Goal: Task Accomplishment & Management: Complete application form

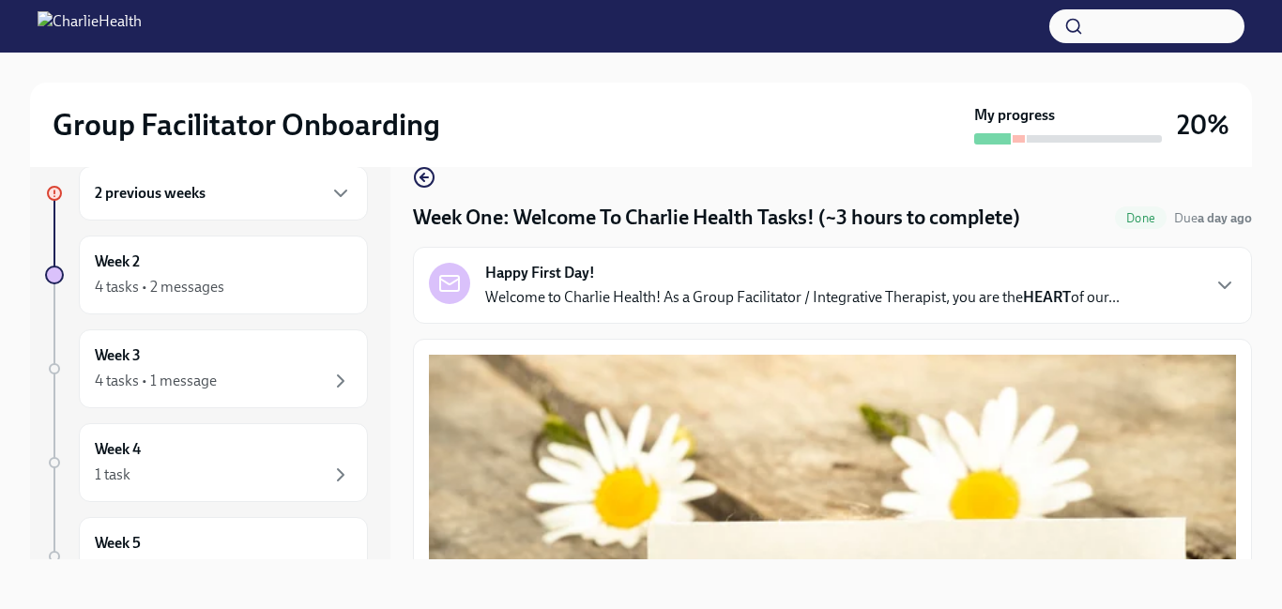
scroll to position [34, 0]
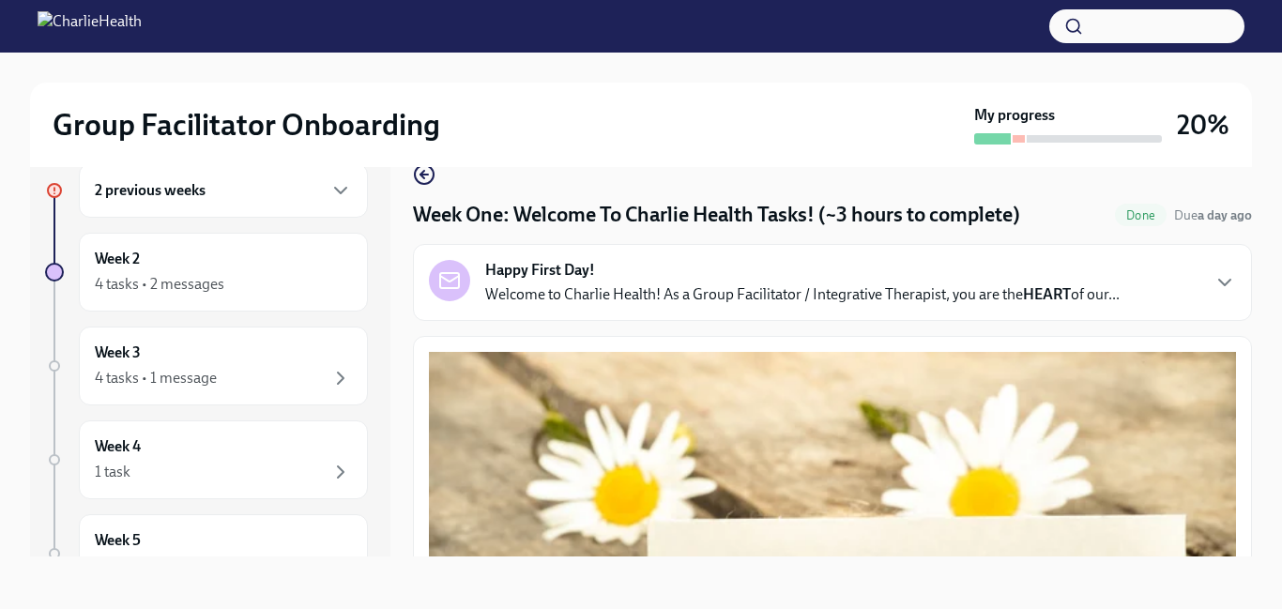
click at [1258, 183] on div "Group Facilitator Onboarding My progress 20% 2 previous weeks Week 2 4 tasks • …" at bounding box center [641, 314] width 1282 height 590
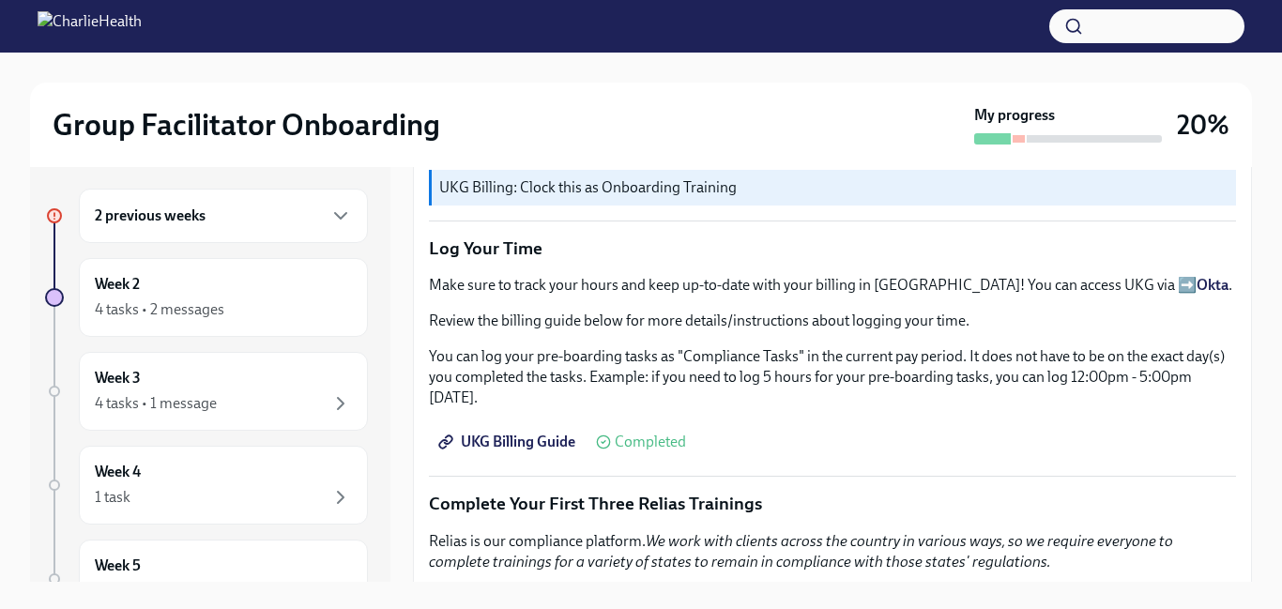
scroll to position [1991, 0]
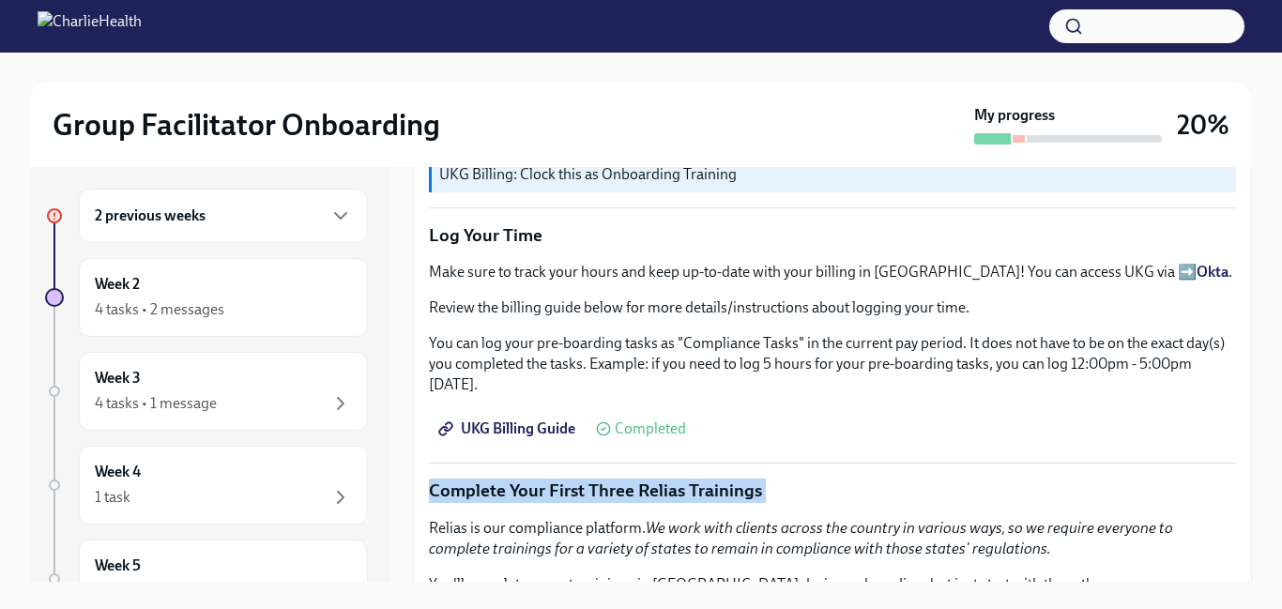
drag, startPoint x: 1247, startPoint y: 184, endPoint x: 1234, endPoint y: 466, distance: 282.7
click at [1161, 479] on p "Complete Your First Three Relias Trainings" at bounding box center [832, 491] width 807 height 24
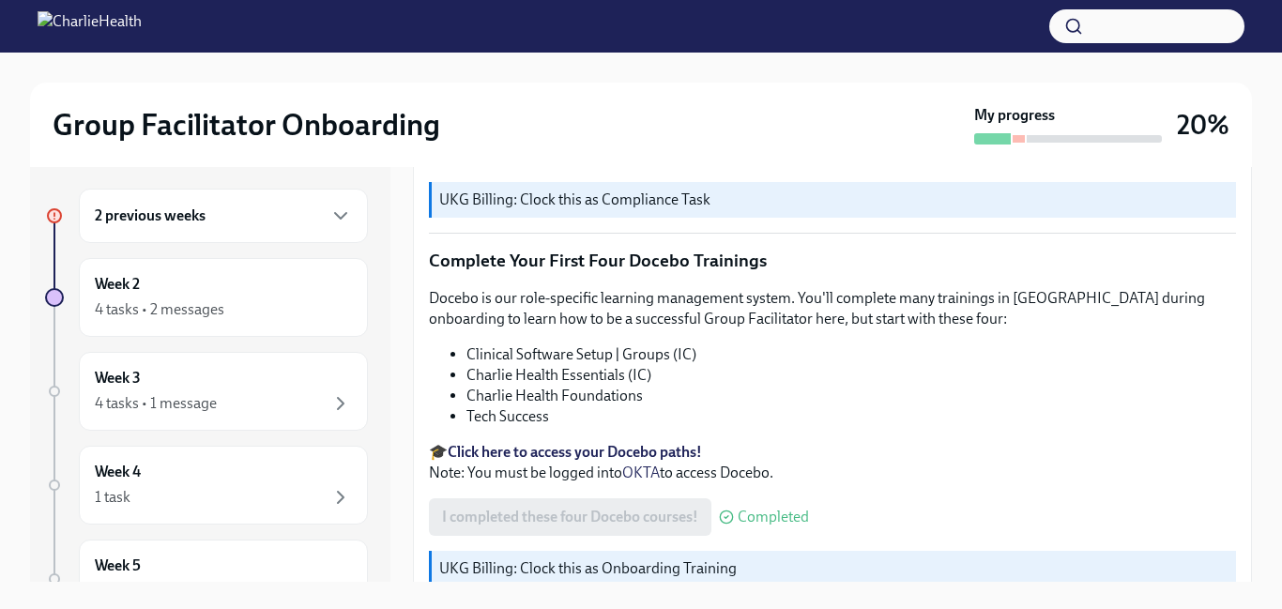
scroll to position [2639, 0]
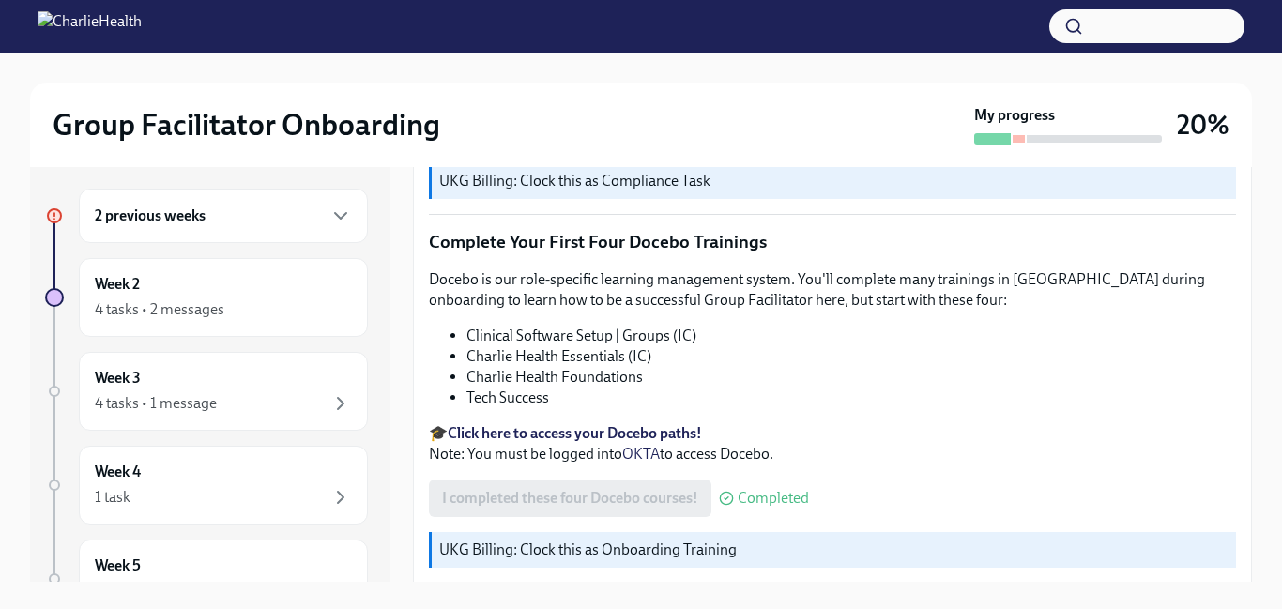
scroll to position [2670, 0]
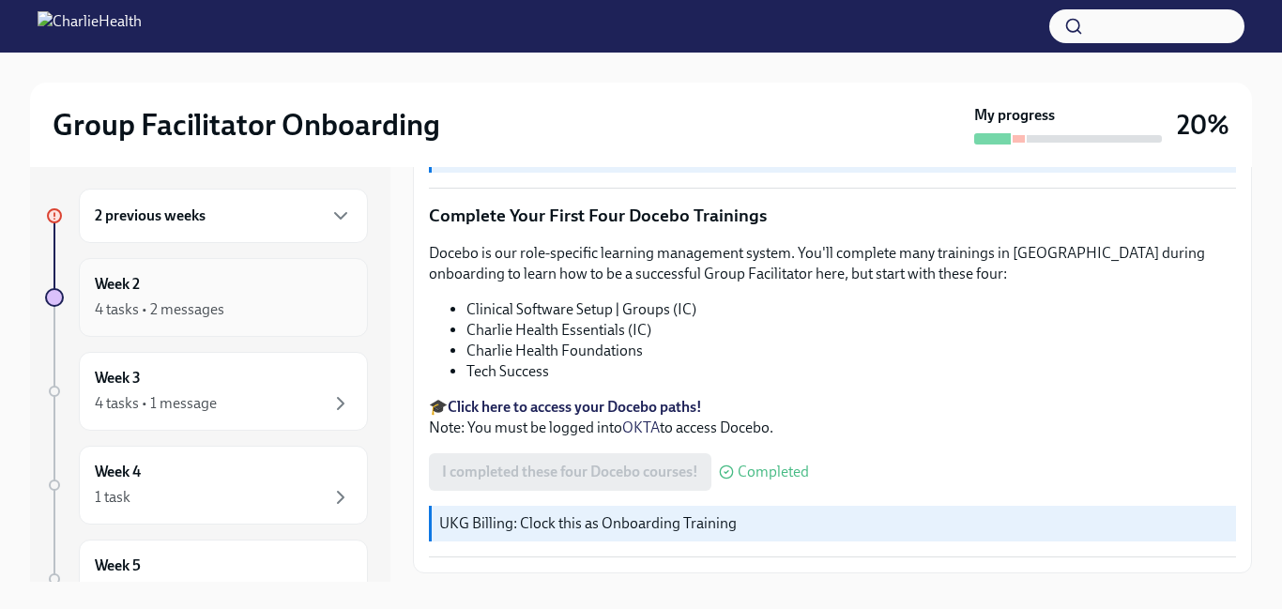
click at [297, 312] on div "4 tasks • 2 messages" at bounding box center [223, 309] width 257 height 23
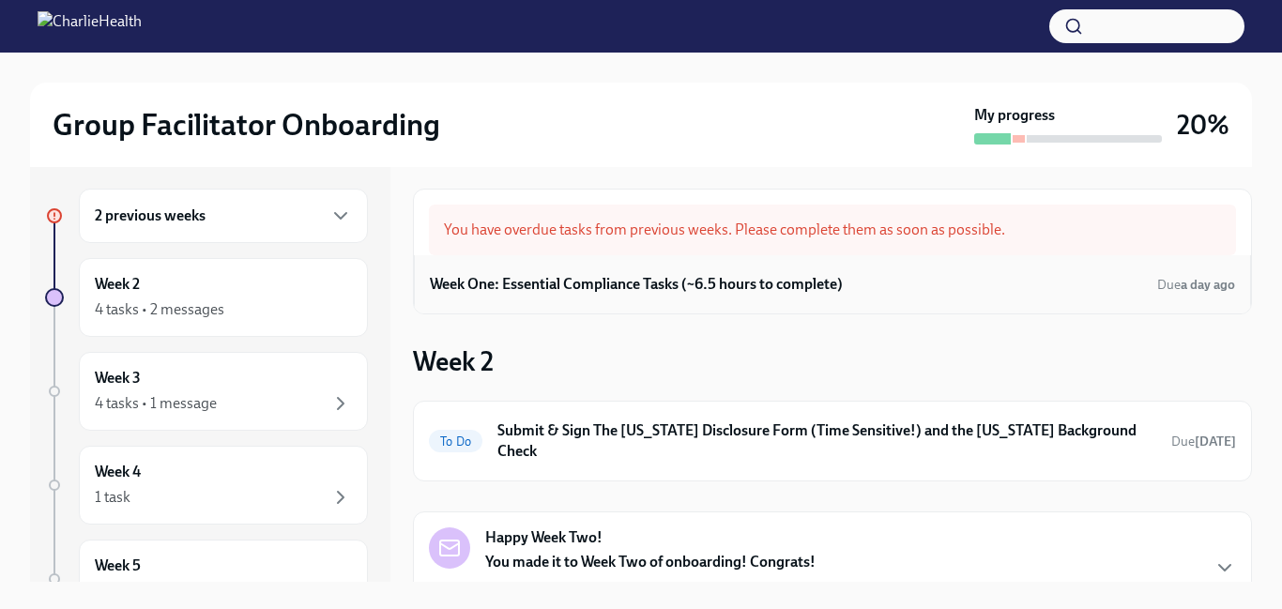
click at [701, 271] on div "Week One: Essential Compliance Tasks (~6.5 hours to complete) Due a day ago" at bounding box center [832, 284] width 805 height 28
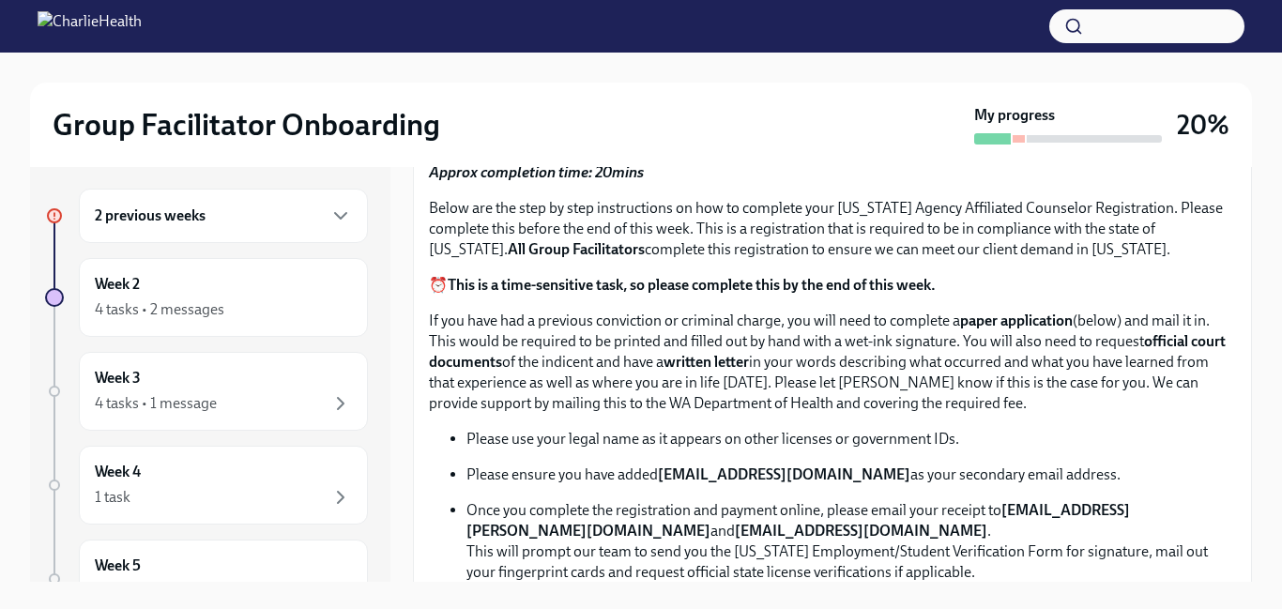
scroll to position [860, 0]
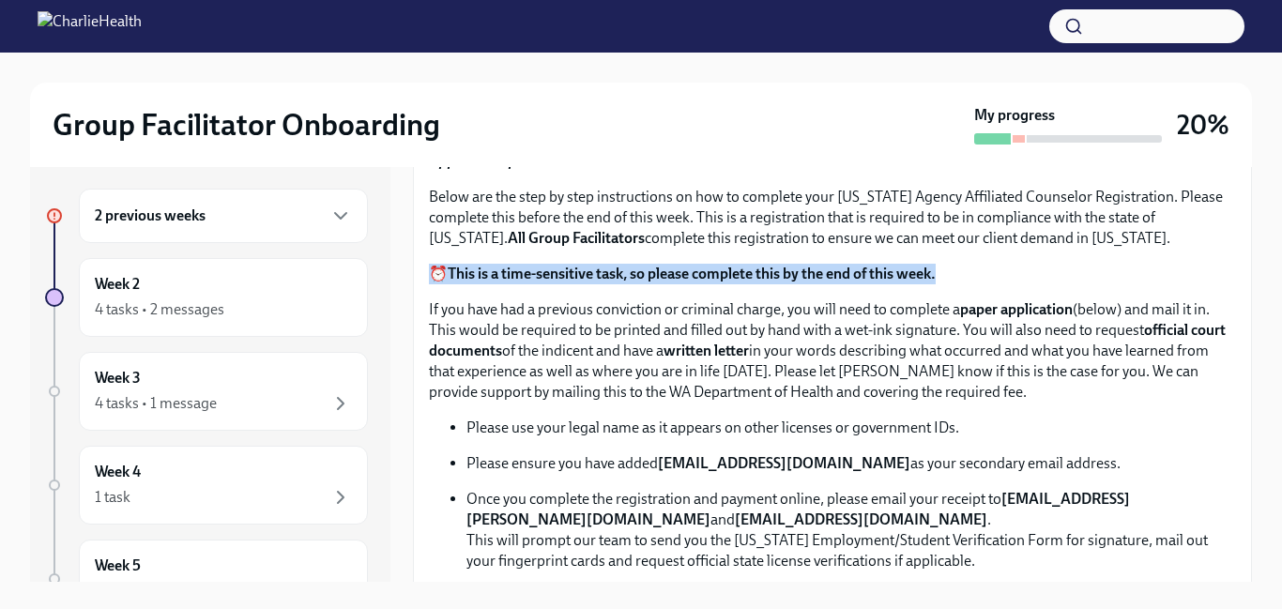
drag, startPoint x: 1249, startPoint y: 284, endPoint x: 1222, endPoint y: 281, distance: 27.5
click at [1222, 281] on div "Approx completion time: 20mins Below are the step by step instructions on how t…" at bounding box center [832, 502] width 807 height 702
click at [1050, 267] on p "⏰ This is a time-sensitive task, so please complete this by the end of this wee…" at bounding box center [832, 274] width 807 height 21
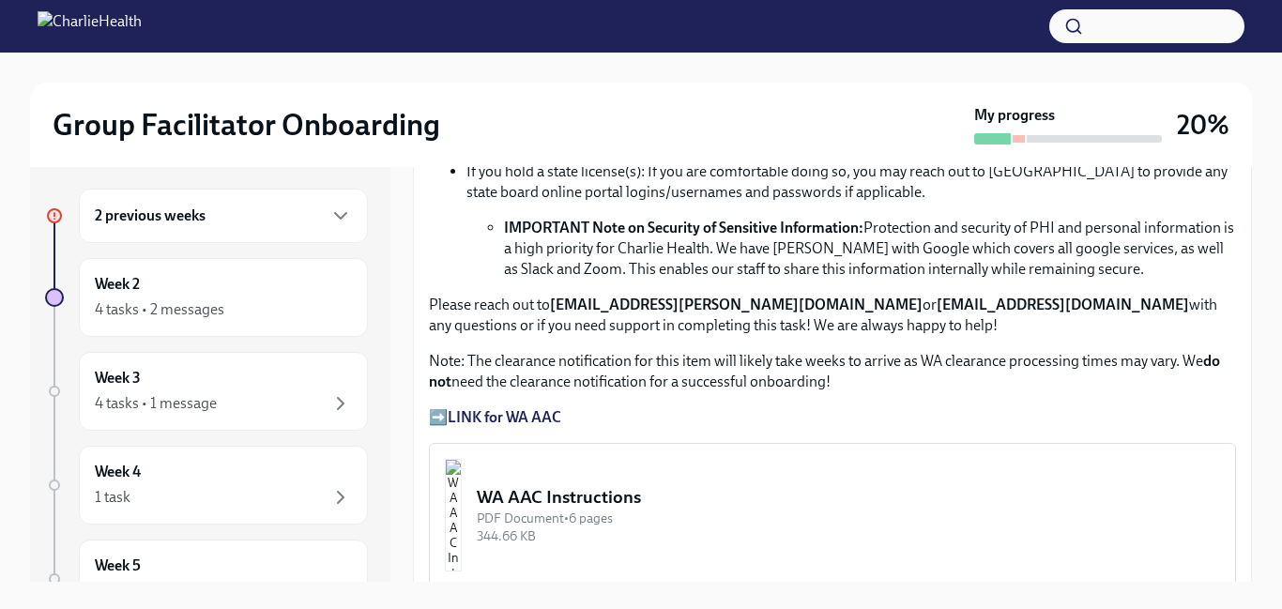
scroll to position [1252, 0]
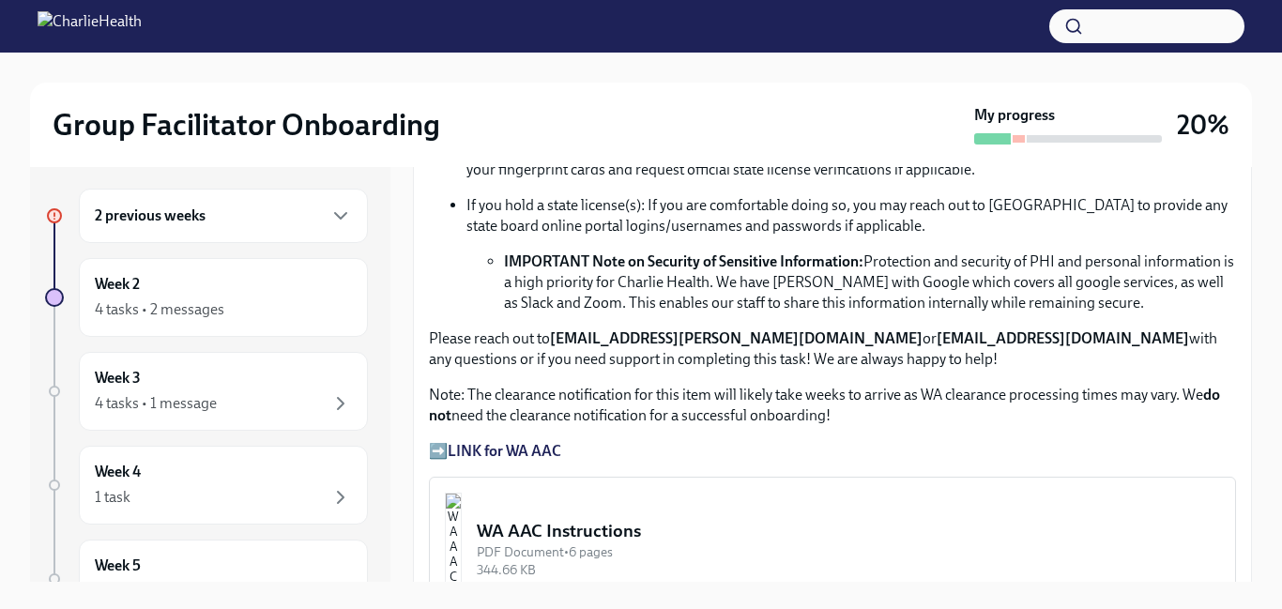
drag, startPoint x: 1249, startPoint y: 292, endPoint x: 1252, endPoint y: 264, distance: 28.3
click at [1252, 264] on div "Group Facilitator Onboarding My progress 20% 2 previous weeks Week 2 4 tasks • …" at bounding box center [641, 339] width 1282 height 590
click at [1265, 264] on div "Group Facilitator Onboarding My progress 20% 2 previous weeks Week 2 4 tasks • …" at bounding box center [641, 339] width 1282 height 590
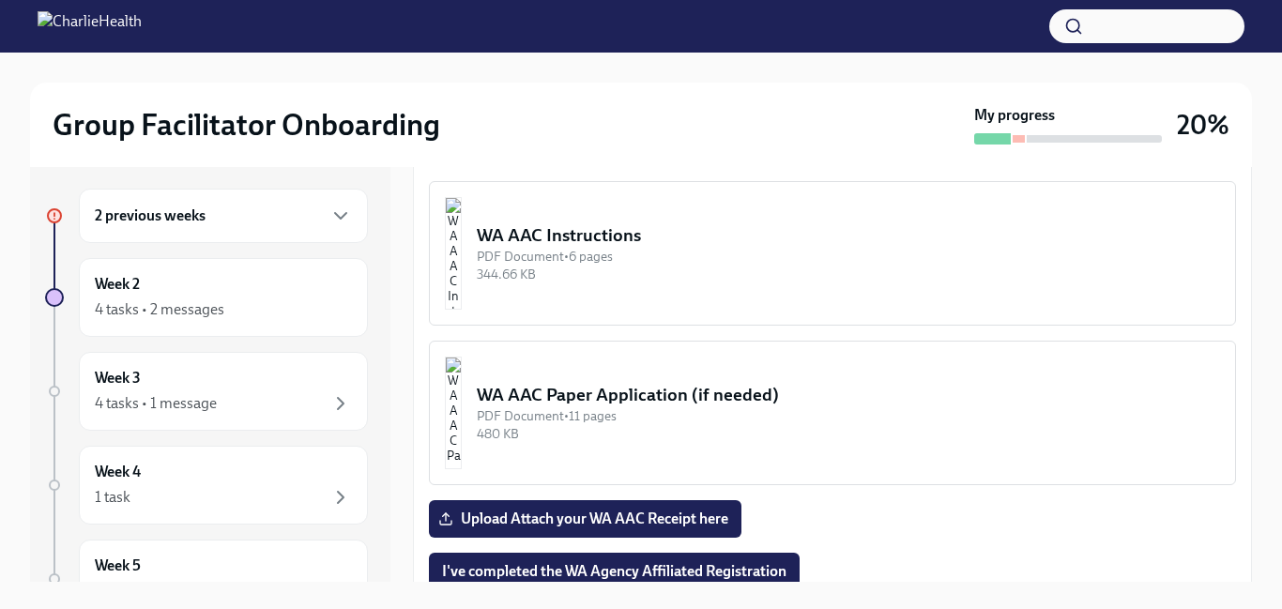
scroll to position [1570, 0]
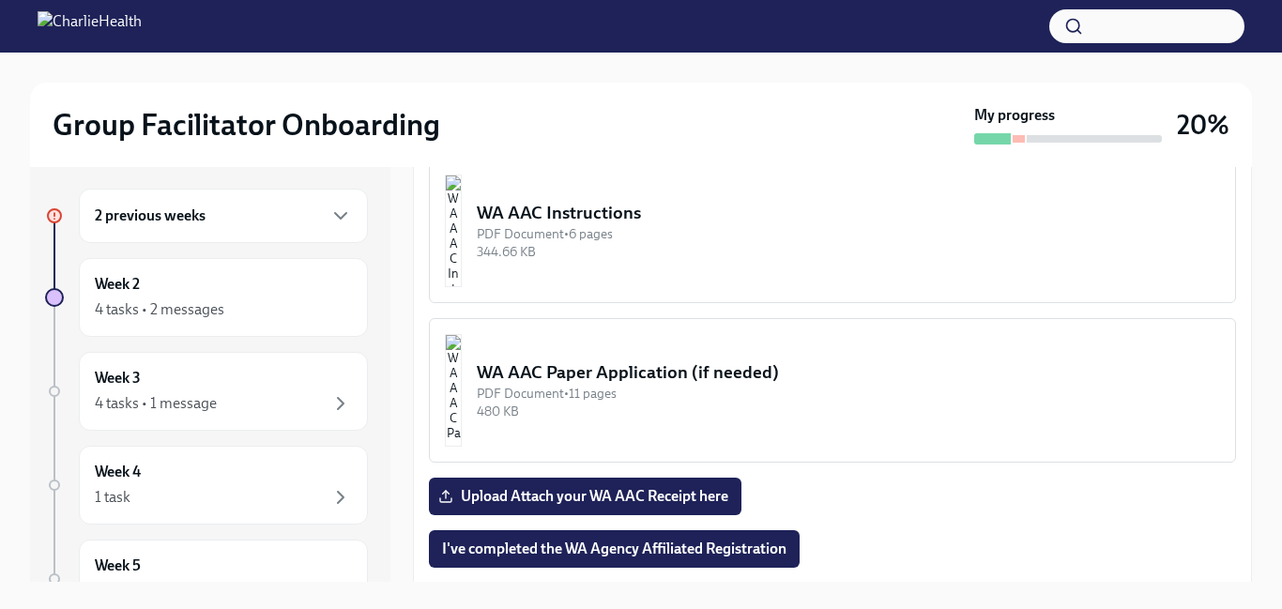
drag, startPoint x: 1248, startPoint y: 248, endPoint x: 1225, endPoint y: 309, distance: 65.3
click at [1225, 309] on div "Welcome to your essential compliance tasks list! Offering virtual mental health…" at bounding box center [832, 574] width 807 height 3534
drag, startPoint x: 1225, startPoint y: 309, endPoint x: 1217, endPoint y: 325, distance: 17.6
click at [1217, 325] on div "Welcome to your essential compliance tasks list! Offering virtual mental health…" at bounding box center [832, 574] width 807 height 3534
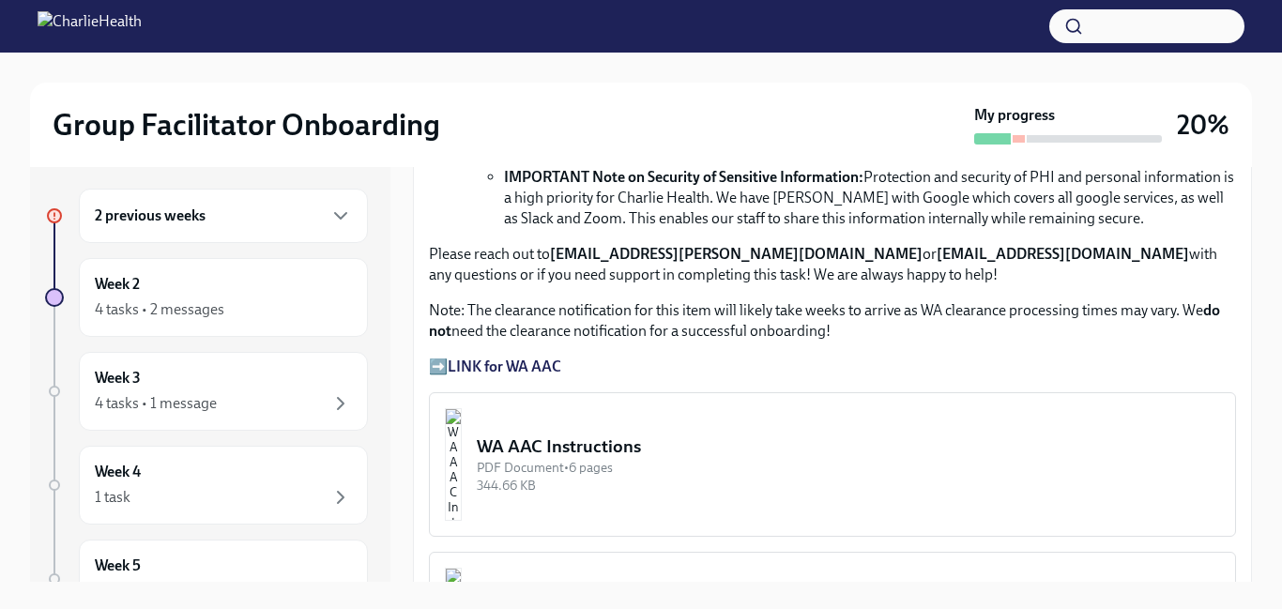
scroll to position [1325, 0]
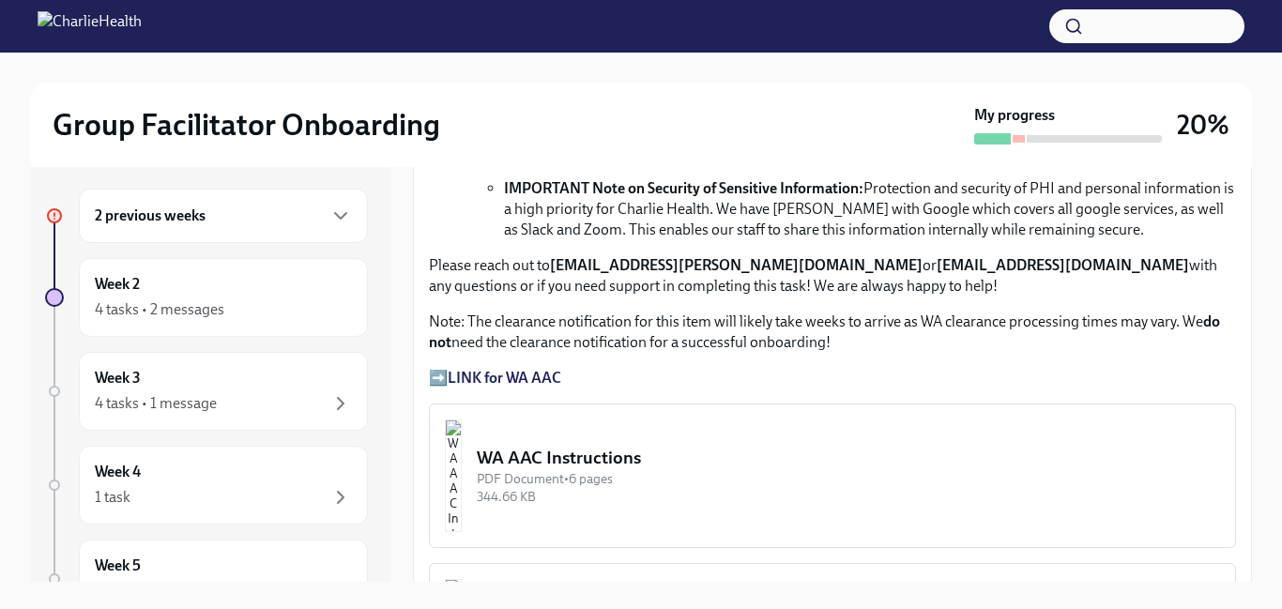
click at [550, 491] on div "344.66 KB" at bounding box center [848, 497] width 743 height 18
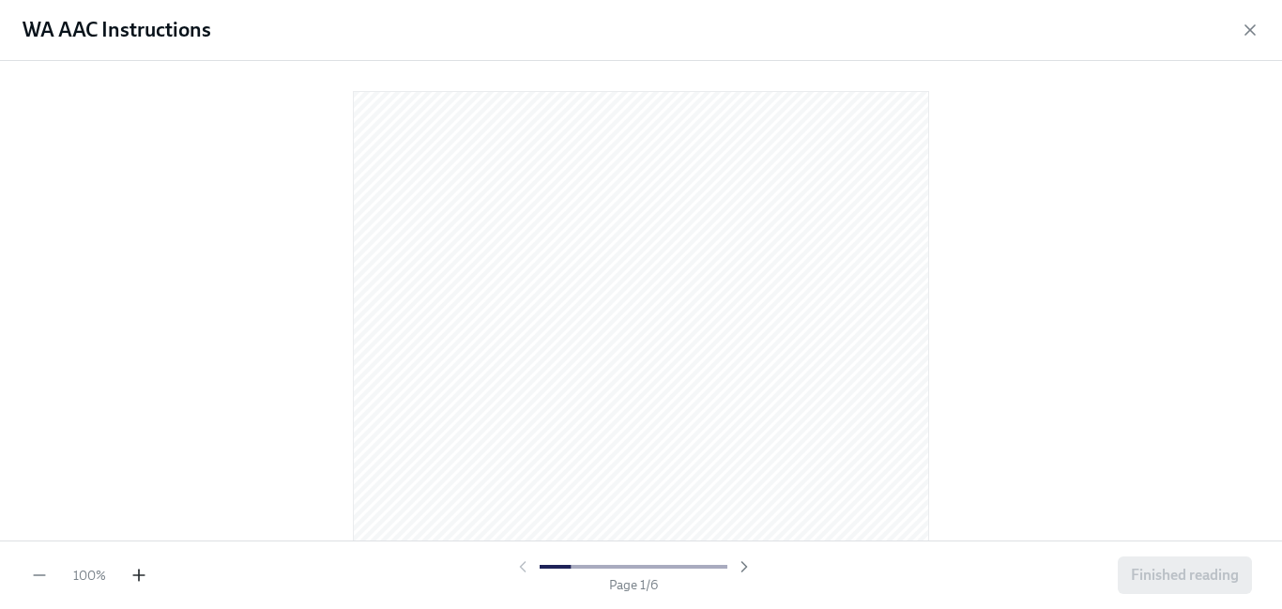
click at [141, 577] on icon "button" at bounding box center [138, 575] width 19 height 19
click at [1258, 282] on div at bounding box center [641, 300] width 1282 height 479
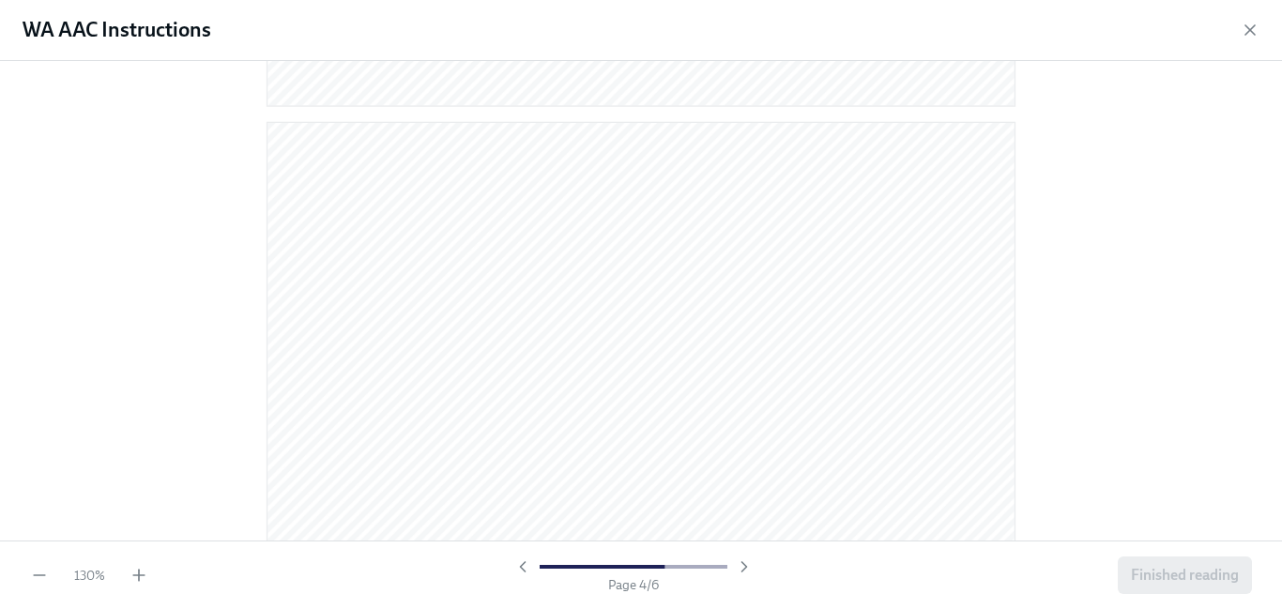
drag, startPoint x: 1275, startPoint y: 172, endPoint x: 1268, endPoint y: 319, distance: 147.5
click at [1268, 319] on div at bounding box center [641, 300] width 1282 height 479
drag, startPoint x: 1268, startPoint y: 319, endPoint x: 1270, endPoint y: 307, distance: 12.5
click at [1270, 307] on div at bounding box center [641, 300] width 1282 height 479
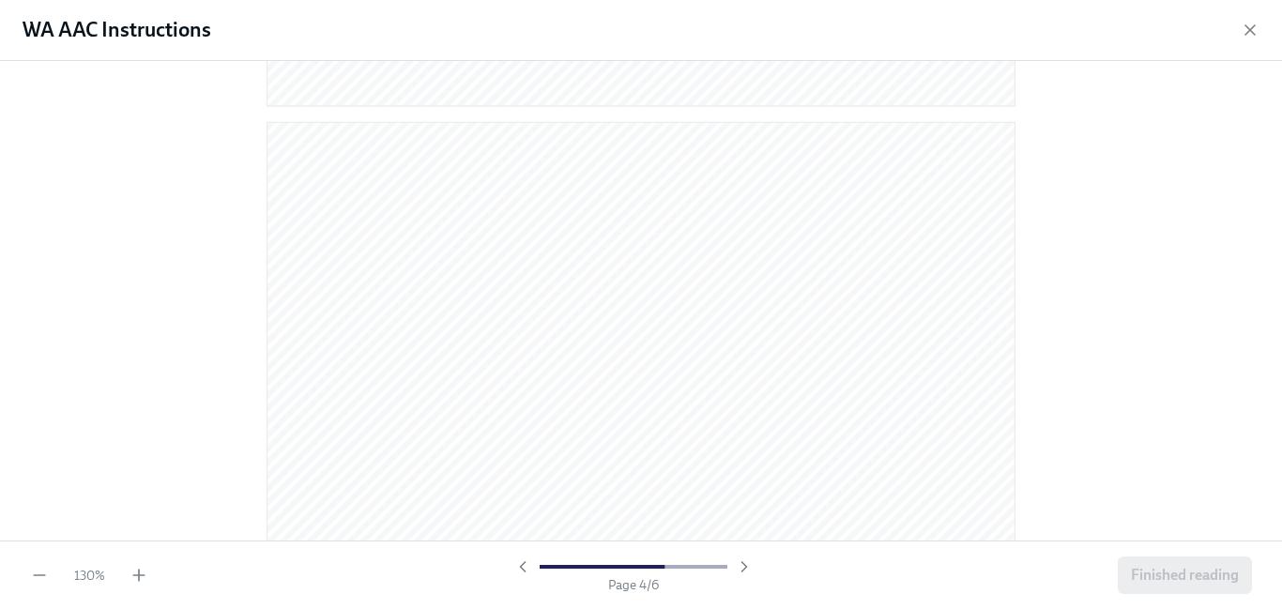
click at [1270, 307] on div at bounding box center [641, 300] width 1282 height 479
click at [1250, 352] on div at bounding box center [641, 300] width 1282 height 479
drag, startPoint x: 1267, startPoint y: 146, endPoint x: 1265, endPoint y: 158, distance: 11.4
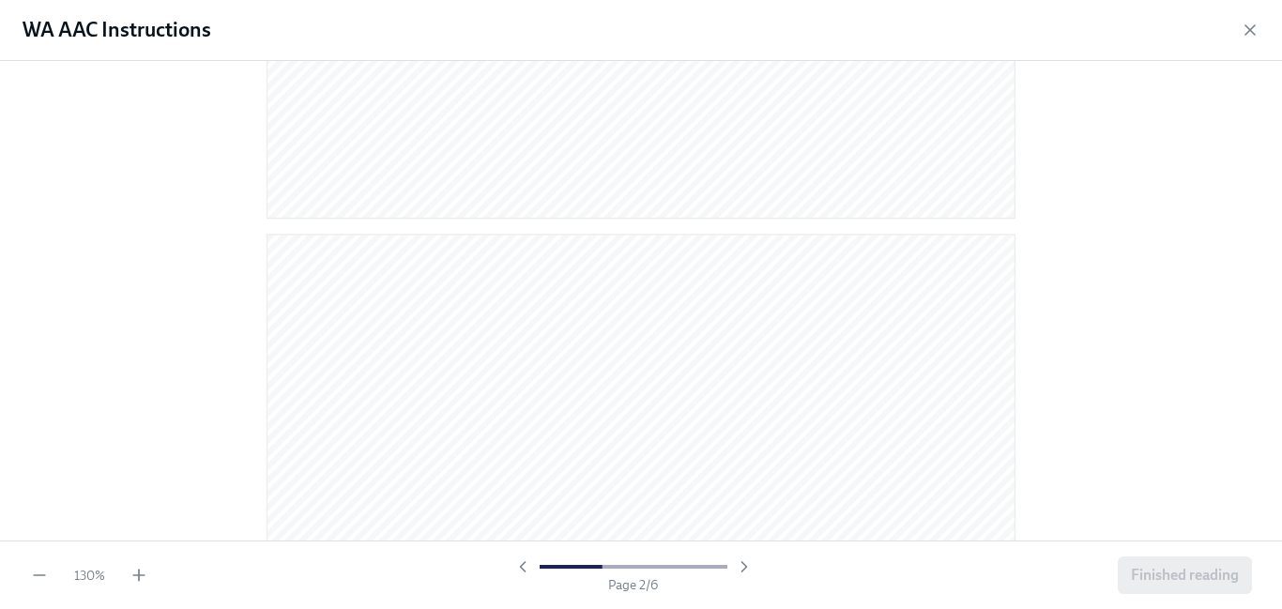
click at [1265, 158] on div at bounding box center [641, 300] width 1282 height 479
click at [1281, 237] on div at bounding box center [641, 300] width 1282 height 479
drag, startPoint x: 1281, startPoint y: 374, endPoint x: 1269, endPoint y: 395, distance: 24.0
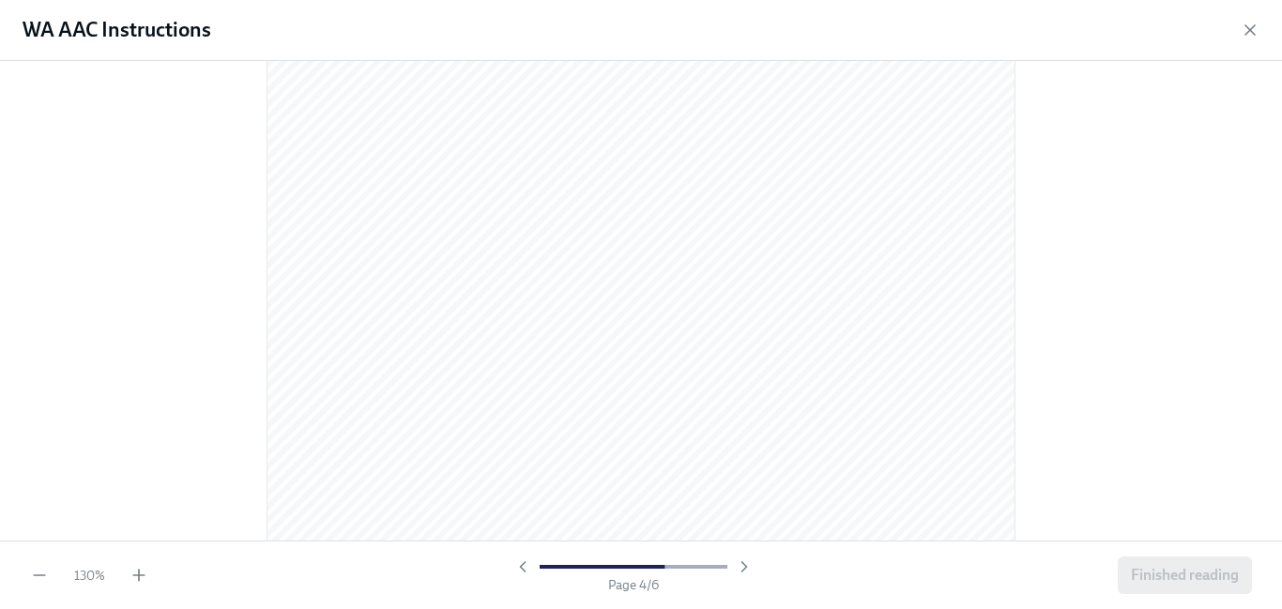
click at [1269, 395] on div at bounding box center [641, 300] width 1282 height 479
click at [1270, 387] on div at bounding box center [641, 300] width 1282 height 479
drag, startPoint x: 1281, startPoint y: 352, endPoint x: 1266, endPoint y: 444, distance: 93.2
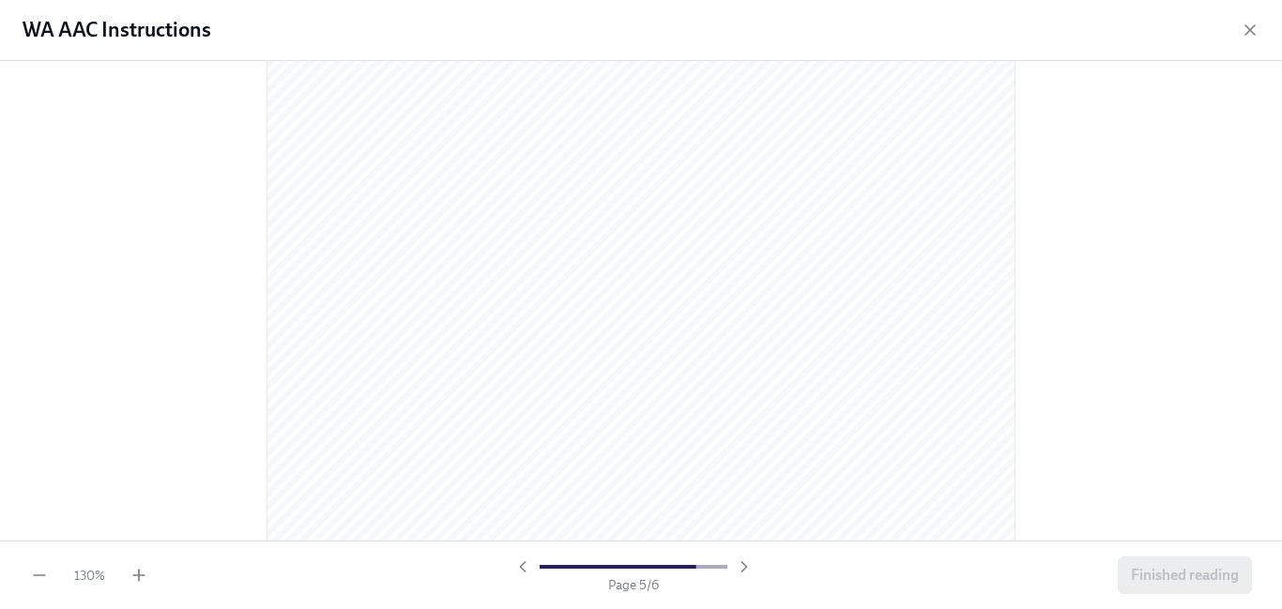
click at [1266, 444] on div at bounding box center [641, 300] width 1282 height 479
click at [1270, 417] on div at bounding box center [641, 300] width 1282 height 479
click at [1270, 418] on div at bounding box center [641, 300] width 1282 height 479
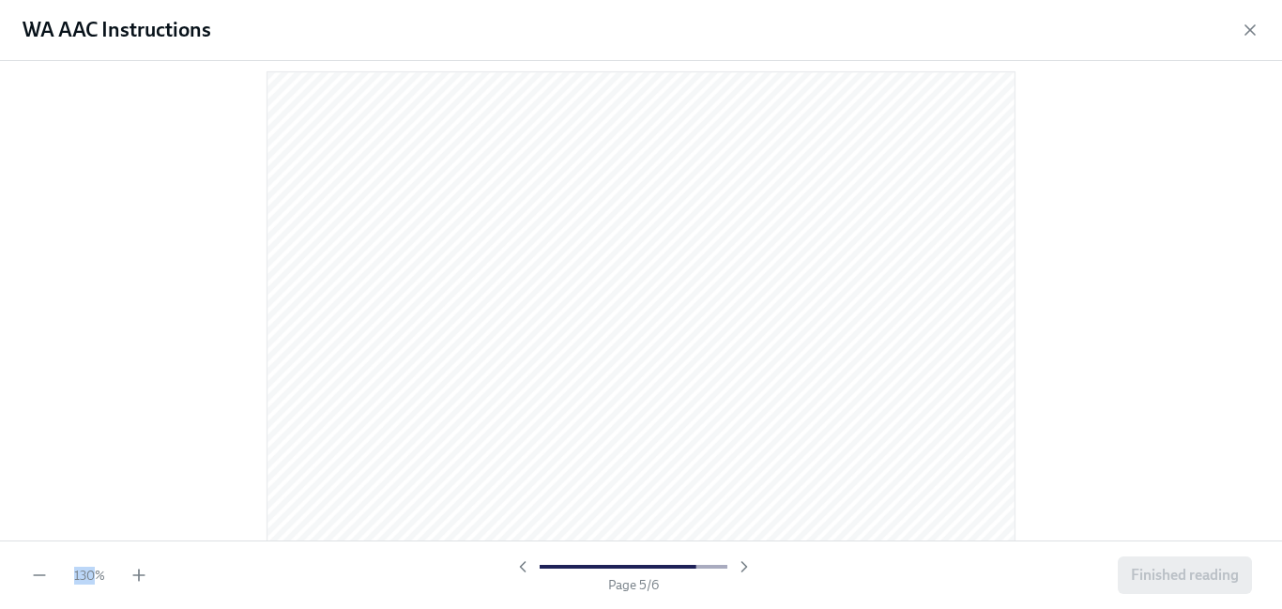
click at [1270, 418] on div at bounding box center [641, 300] width 1282 height 479
drag, startPoint x: 1270, startPoint y: 418, endPoint x: 1263, endPoint y: 449, distance: 30.7
click at [1263, 449] on div at bounding box center [641, 300] width 1282 height 479
click at [1267, 489] on div at bounding box center [641, 300] width 1282 height 479
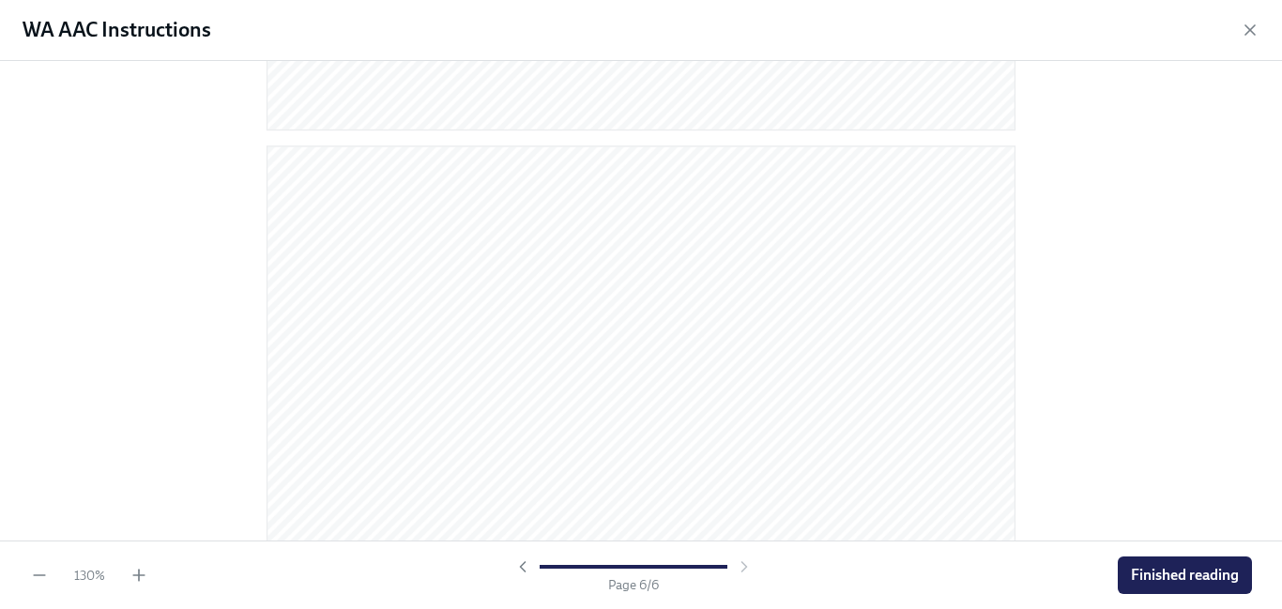
click at [1267, 489] on div at bounding box center [641, 300] width 1282 height 479
click at [1281, 411] on div at bounding box center [641, 300] width 1282 height 479
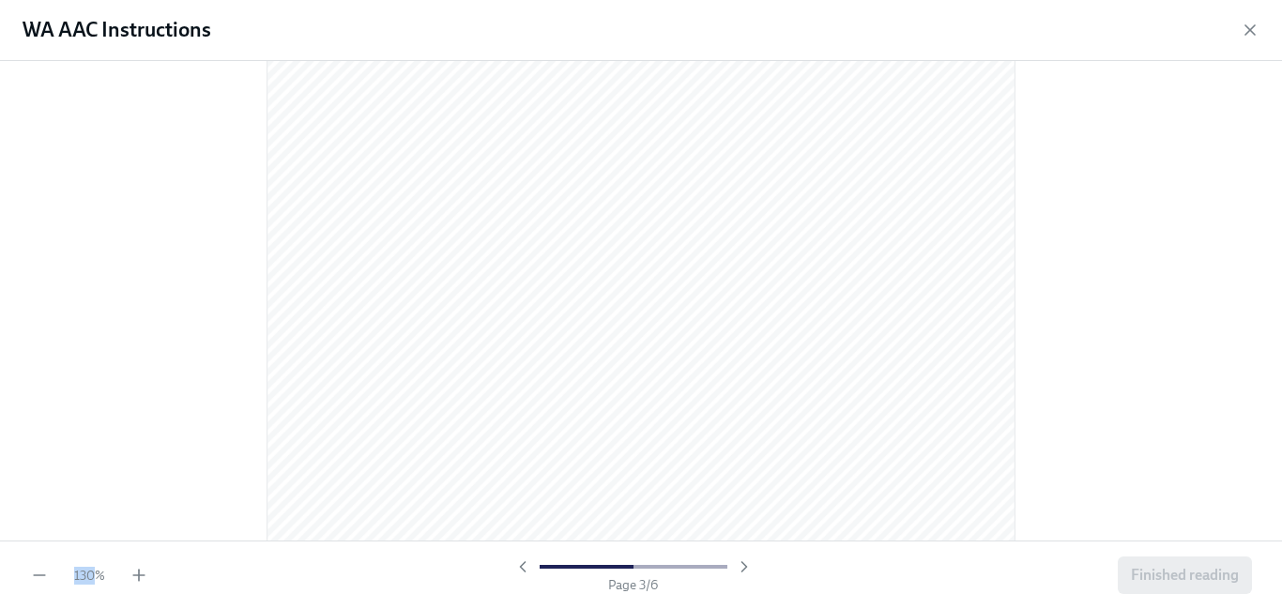
scroll to position [2455, 0]
click at [1267, 275] on div at bounding box center [641, 300] width 1282 height 479
click at [1270, 341] on div at bounding box center [641, 300] width 1282 height 479
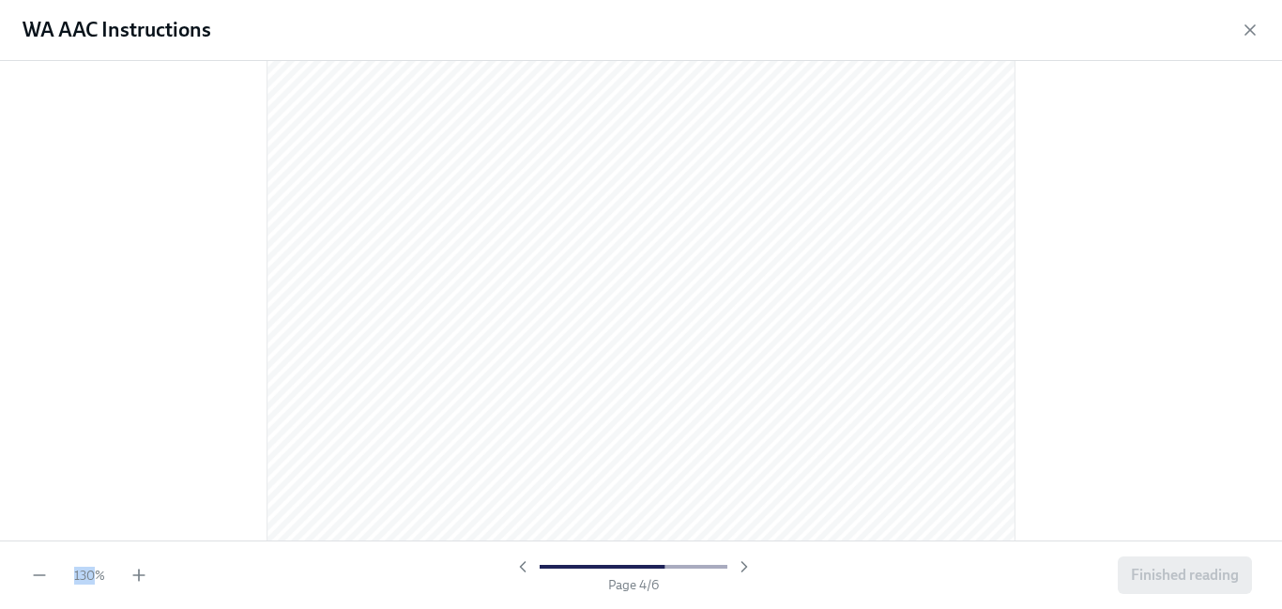
click at [1270, 341] on div at bounding box center [641, 300] width 1282 height 479
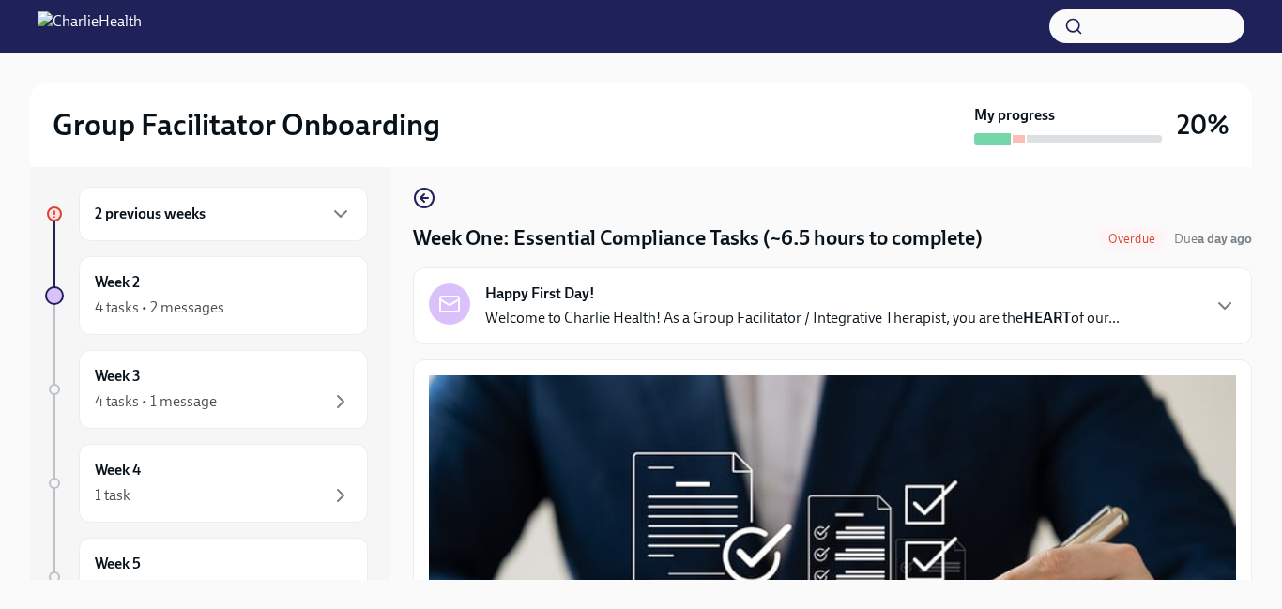
scroll to position [10, 0]
click at [1138, 247] on div "Overdue" at bounding box center [1131, 238] width 69 height 23
click at [347, 218] on icon "button" at bounding box center [340, 214] width 23 height 23
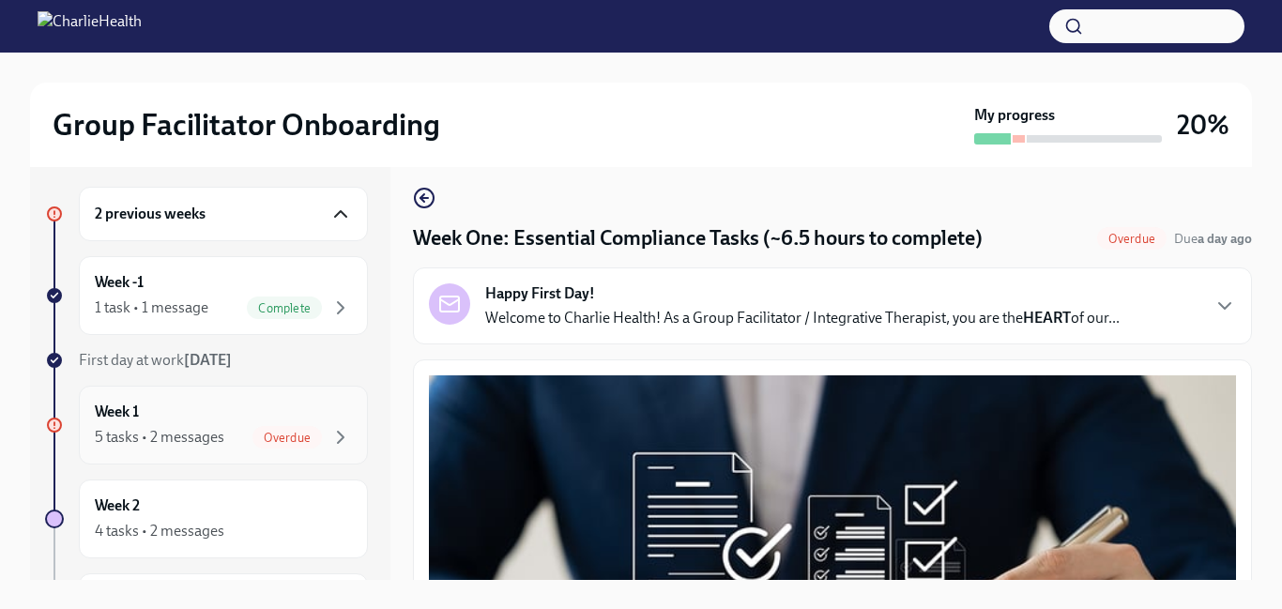
click at [297, 437] on span "Overdue" at bounding box center [286, 438] width 69 height 14
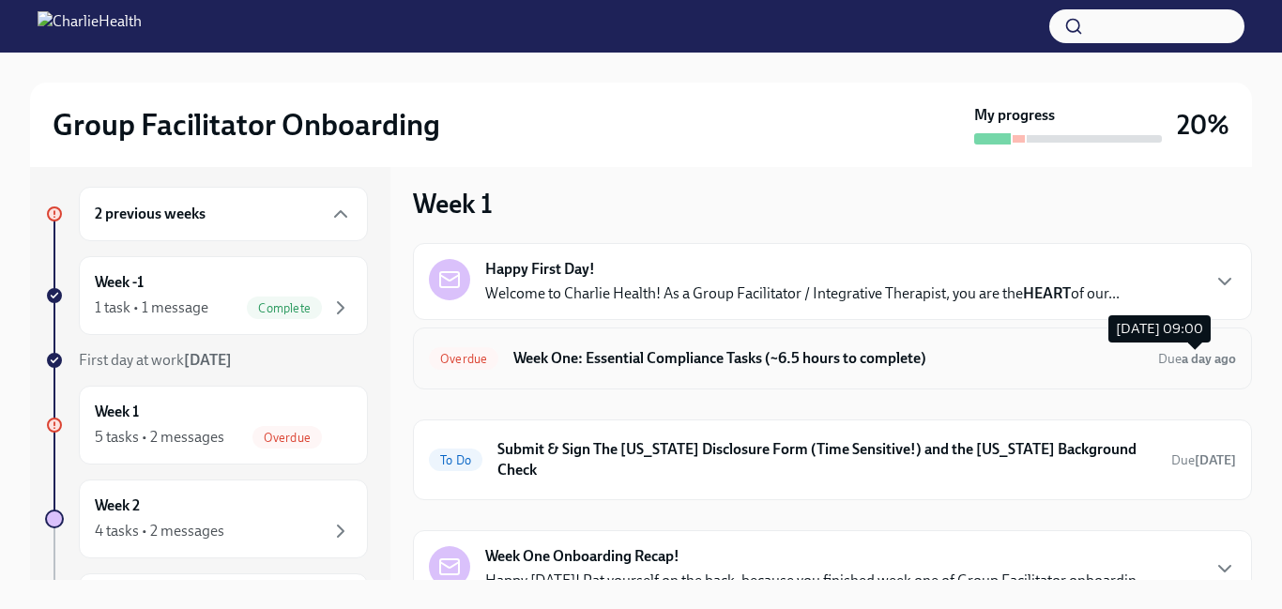
click at [1213, 358] on strong "a day ago" at bounding box center [1208, 359] width 54 height 16
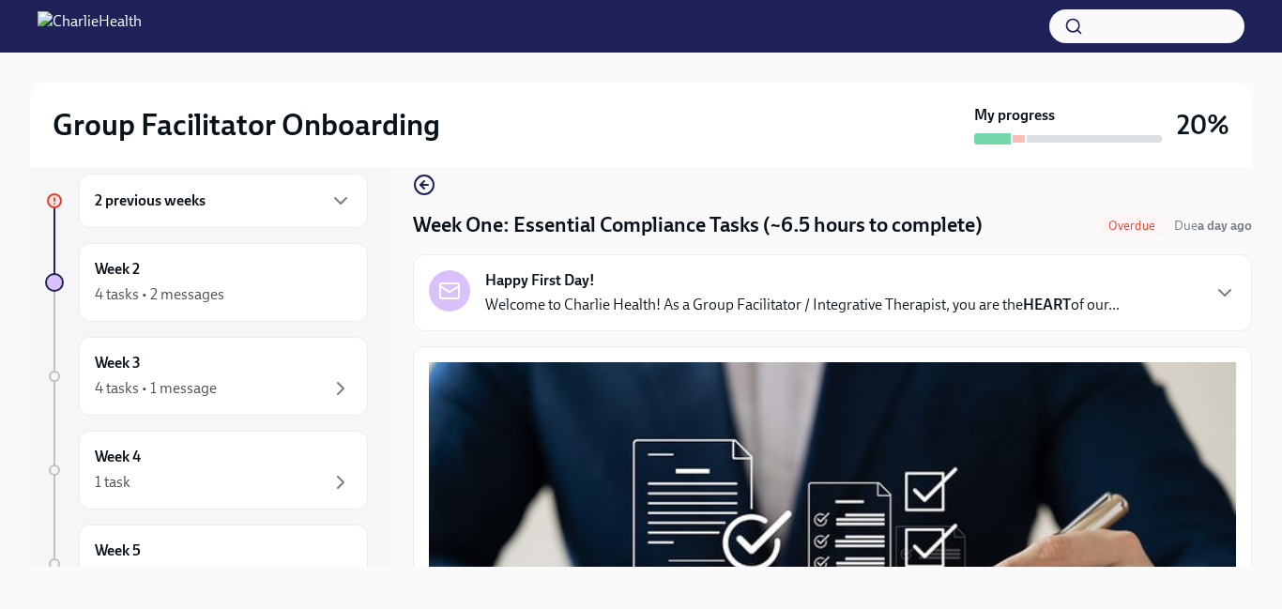
scroll to position [34, 0]
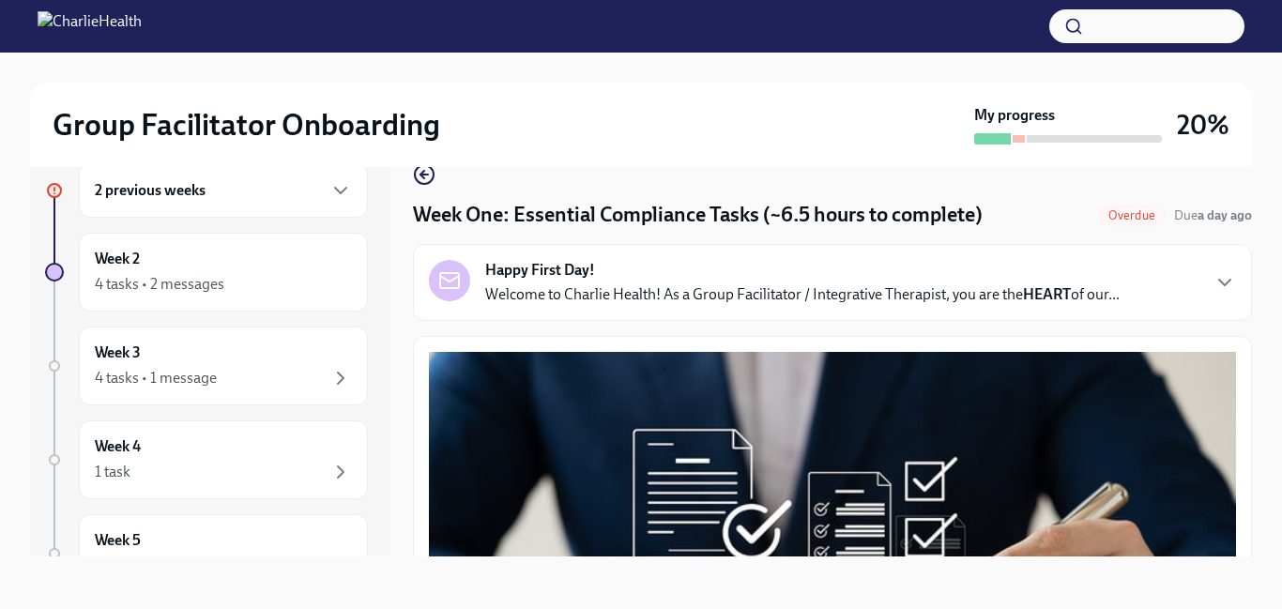
click at [1270, 512] on div "Group Facilitator Onboarding My progress 20% 2 previous weeks Week 2 4 tasks • …" at bounding box center [641, 314] width 1282 height 590
drag, startPoint x: 1270, startPoint y: 512, endPoint x: 1268, endPoint y: 454, distance: 58.2
click at [1268, 454] on div "Group Facilitator Onboarding My progress 20% 2 previous weeks Week 2 4 tasks • …" at bounding box center [641, 314] width 1282 height 590
click at [1267, 453] on div "Group Facilitator Onboarding My progress 20% 2 previous weeks Week 2 4 tasks • …" at bounding box center [641, 314] width 1282 height 590
click at [1225, 282] on icon "button" at bounding box center [1224, 283] width 11 height 6
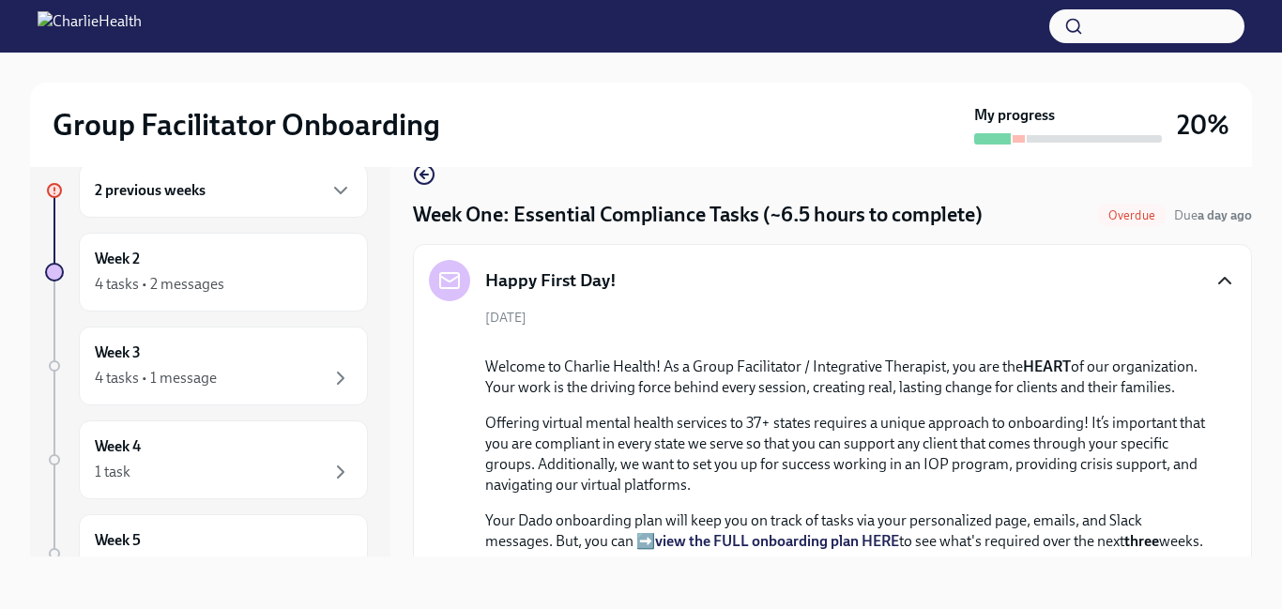
click at [1114, 215] on span "Overdue" at bounding box center [1131, 215] width 69 height 14
click at [339, 192] on icon "button" at bounding box center [340, 190] width 23 height 23
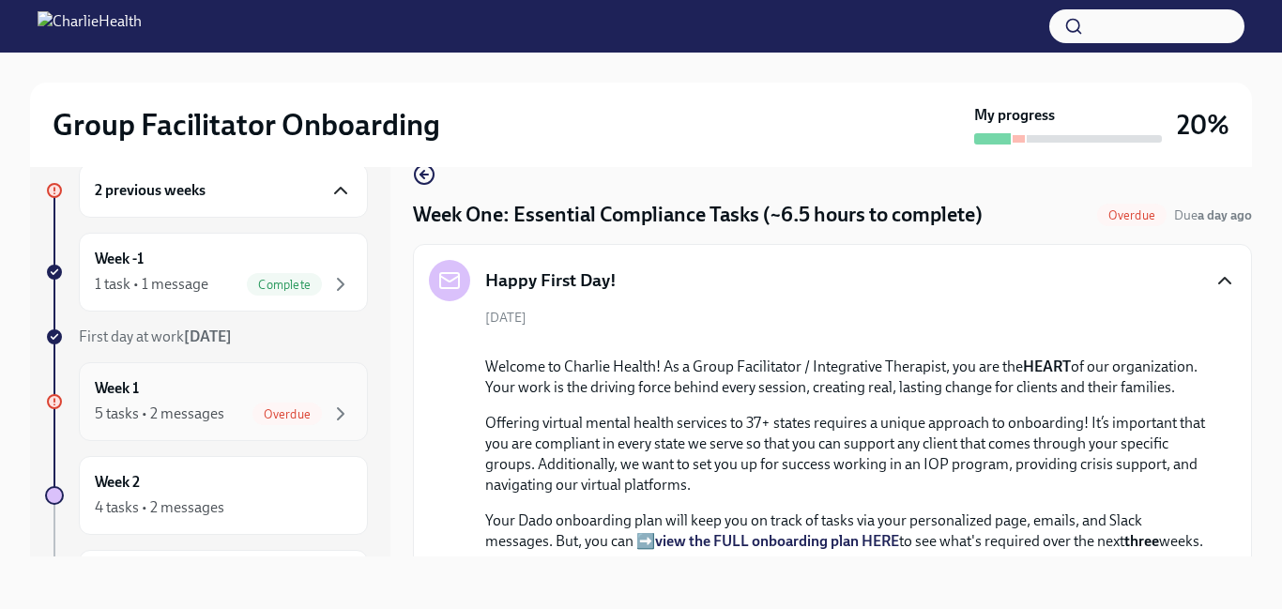
click at [153, 410] on div "5 tasks • 2 messages" at bounding box center [159, 413] width 129 height 21
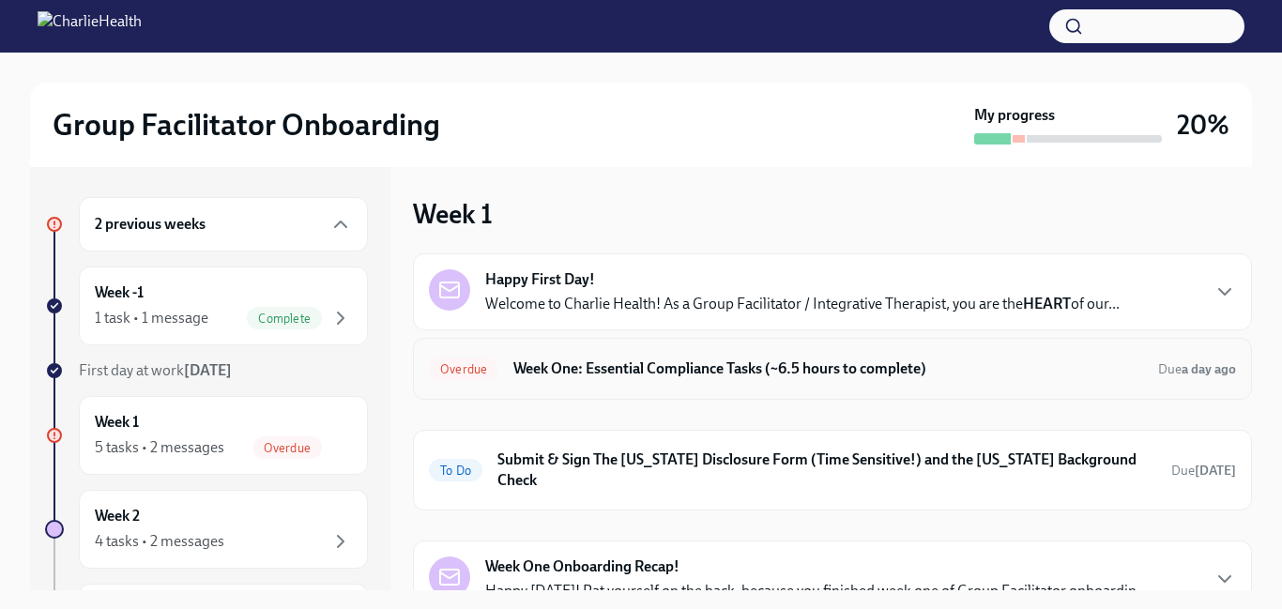
click at [747, 372] on h6 "Week One: Essential Compliance Tasks (~6.5 hours to complete)" at bounding box center [828, 368] width 630 height 21
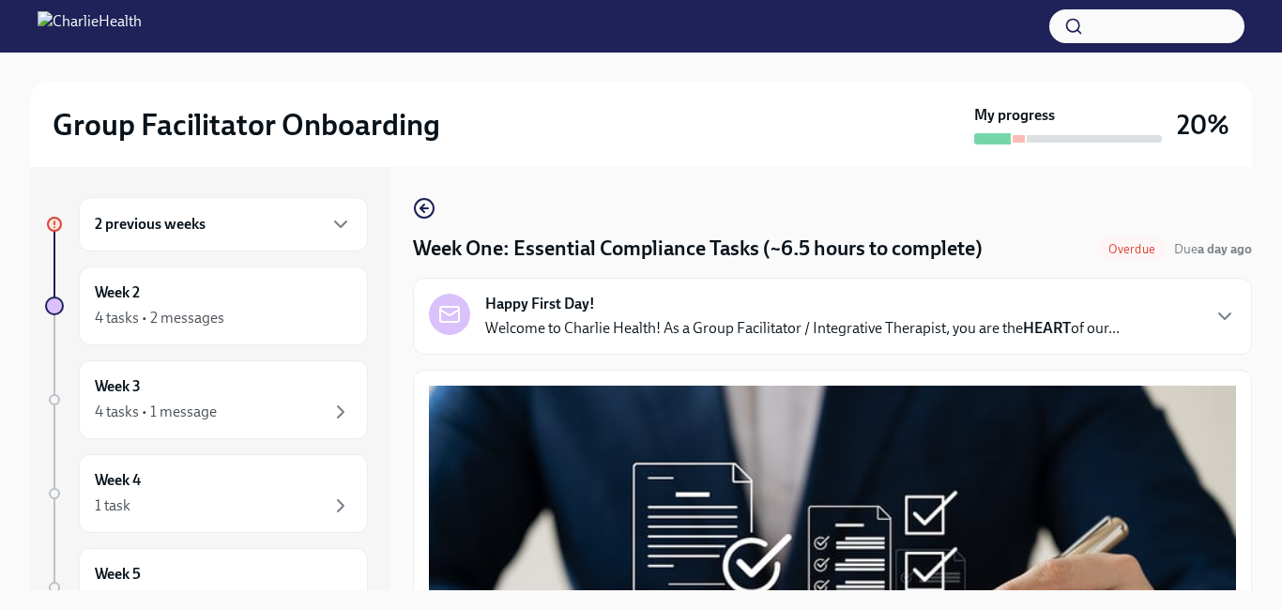
click at [1258, 213] on div "Group Facilitator Onboarding My progress 20% 2 previous weeks Week 2 4 tasks • …" at bounding box center [641, 348] width 1282 height 590
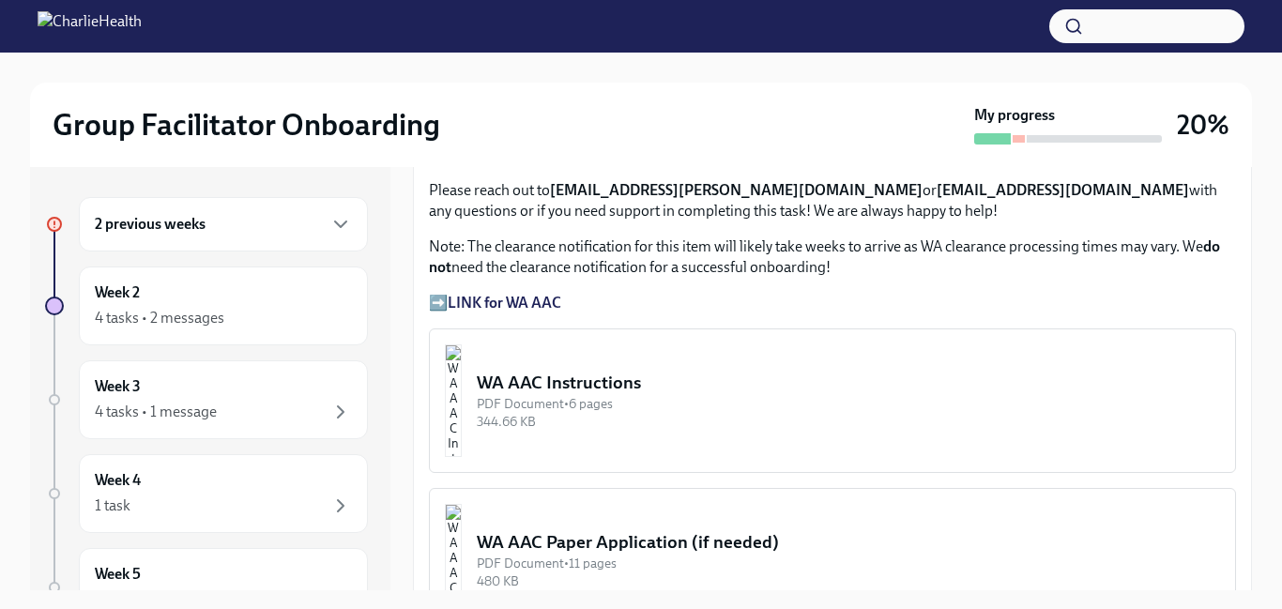
scroll to position [1420, 0]
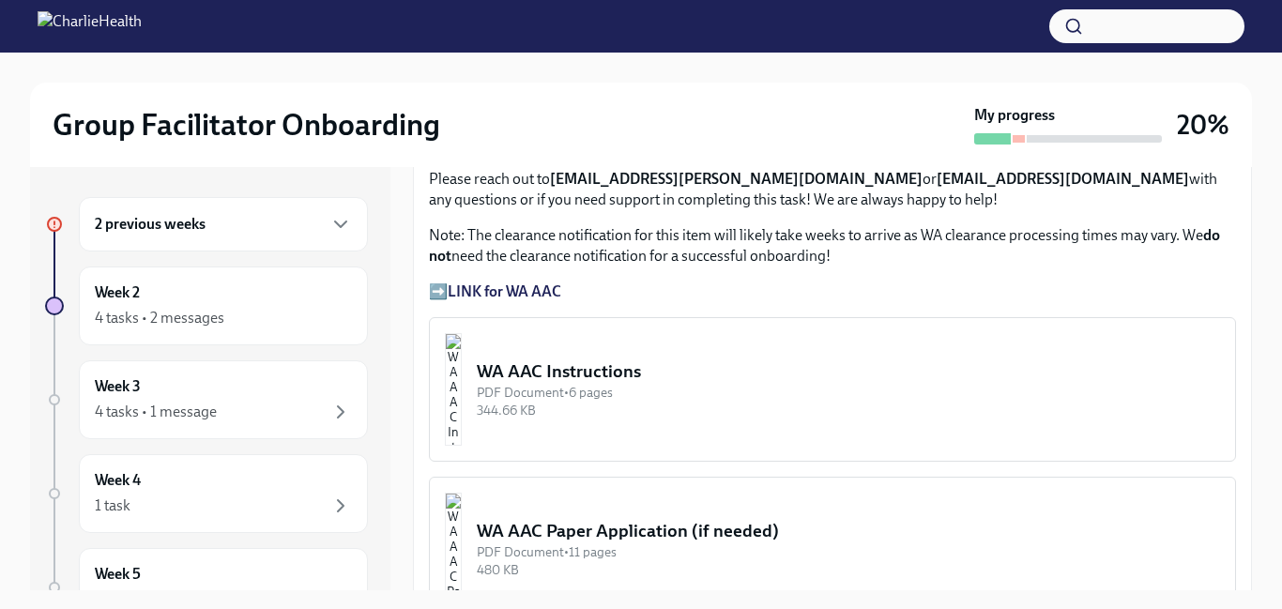
drag, startPoint x: 1250, startPoint y: 186, endPoint x: 1232, endPoint y: 332, distance: 147.5
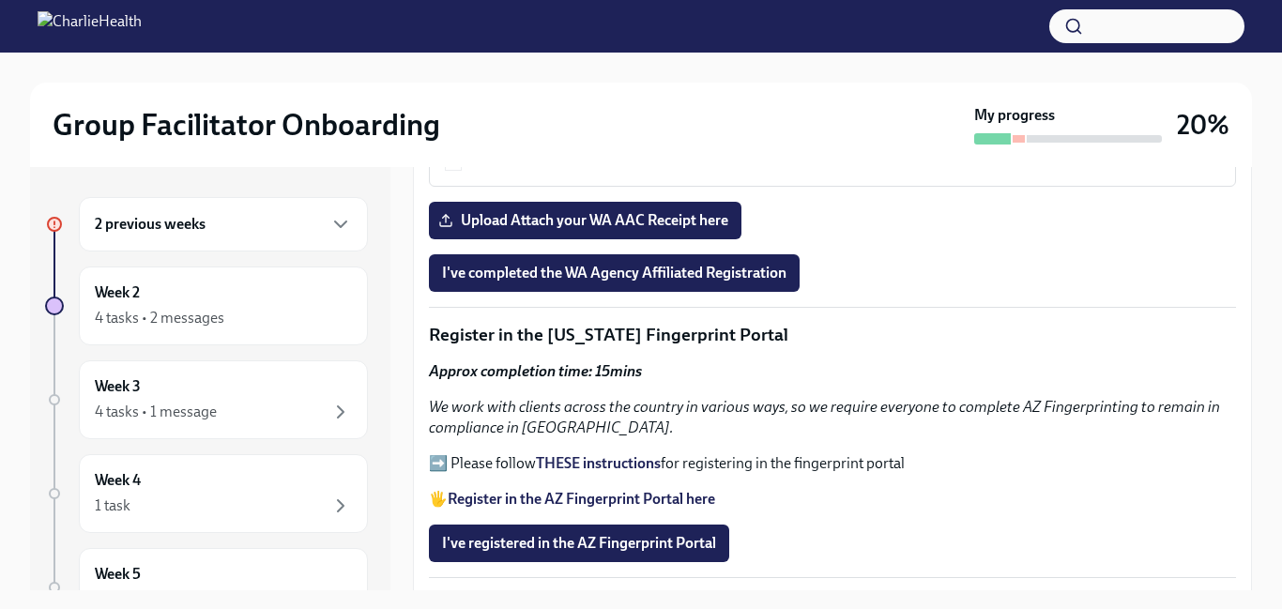
scroll to position [1865, 0]
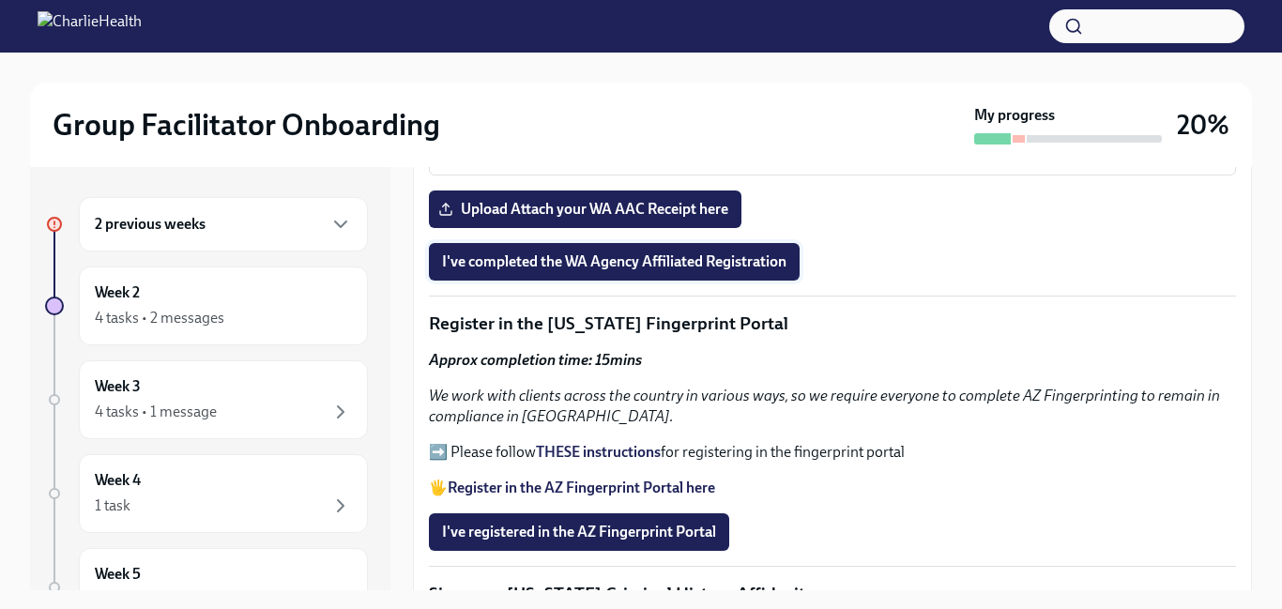
click at [519, 262] on span "I've completed the WA Agency Affiliated Registration" at bounding box center [614, 261] width 344 height 19
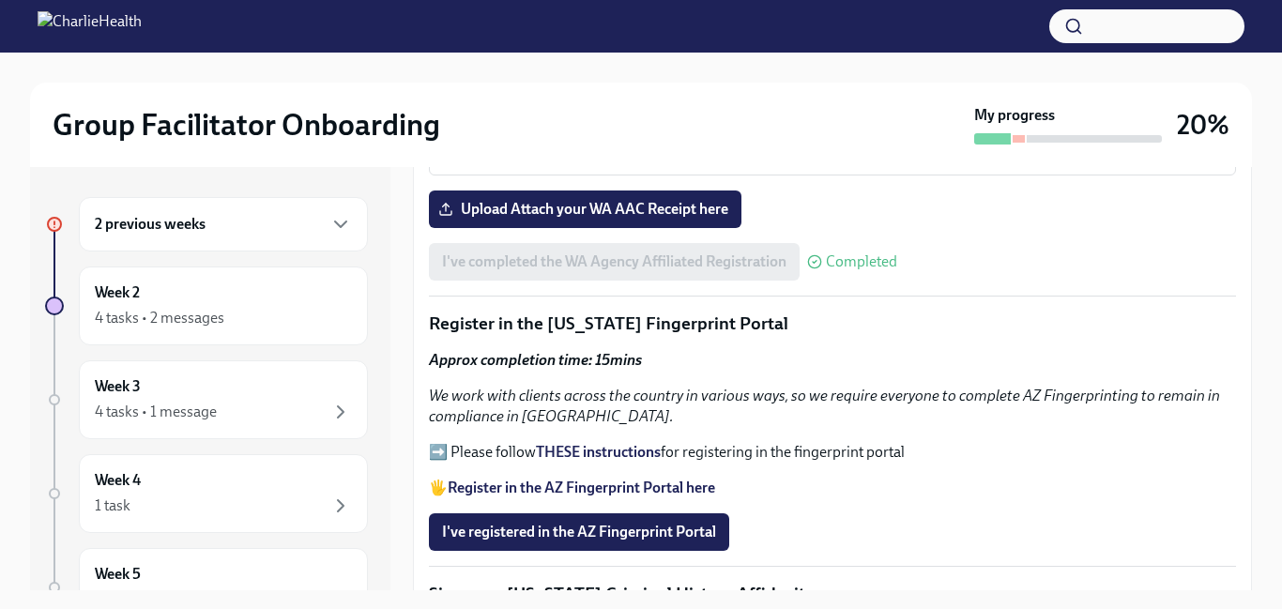
click at [533, 451] on p "➡️ Please follow THESE instructions for registering in the fingerprint portal" at bounding box center [832, 452] width 807 height 21
click at [579, 454] on strong "THESE instructions" at bounding box center [598, 452] width 125 height 18
click at [671, 527] on span "I've registered in the AZ Fingerprint Portal" at bounding box center [579, 532] width 274 height 19
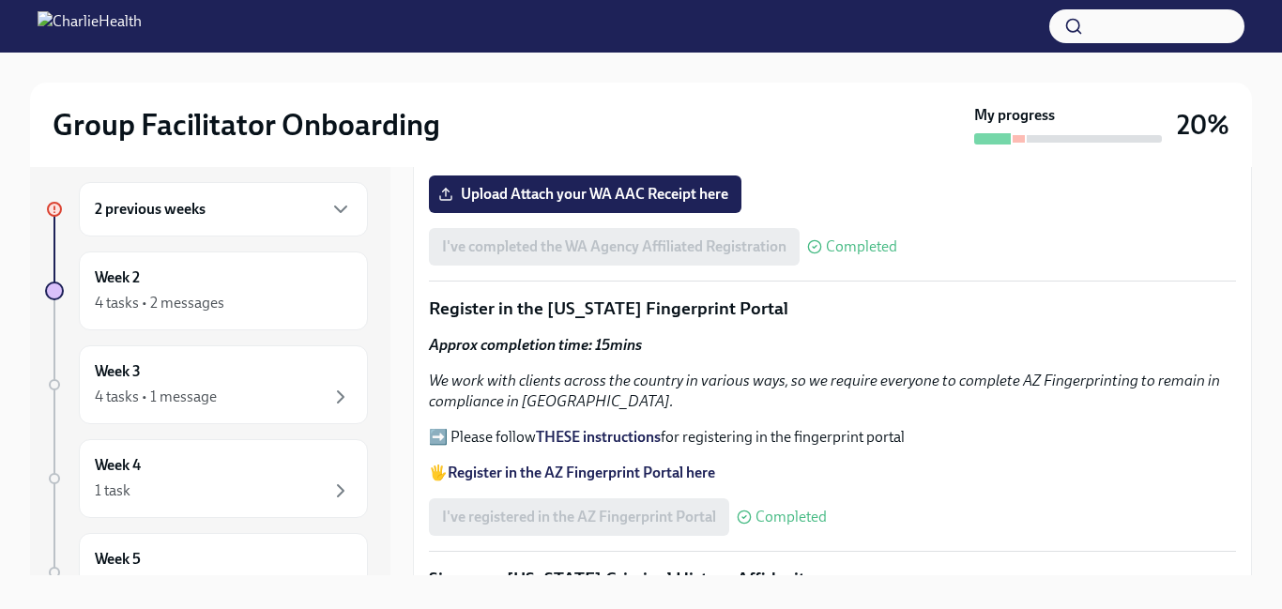
scroll to position [26, 0]
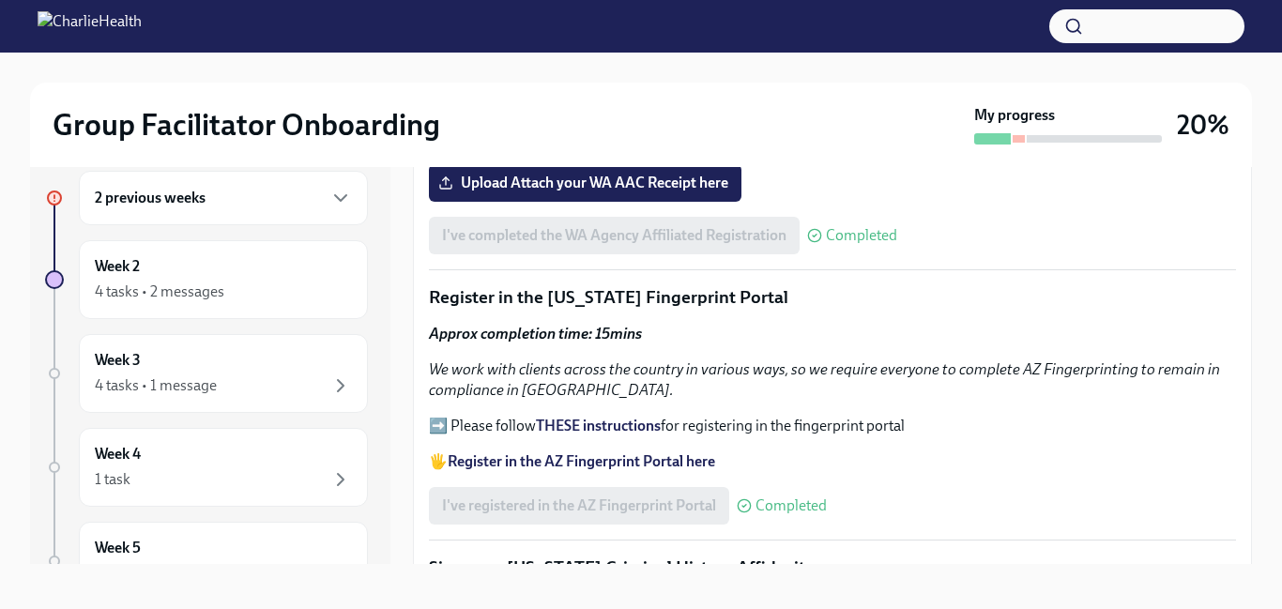
click at [1253, 324] on div "Group Facilitator Onboarding My progress 20% 2 previous weeks Week 2 4 tasks • …" at bounding box center [641, 321] width 1282 height 590
click at [1251, 333] on div "Welcome to your essential compliance tasks list! Offering virtual mental health…" at bounding box center [832, 261] width 839 height 3566
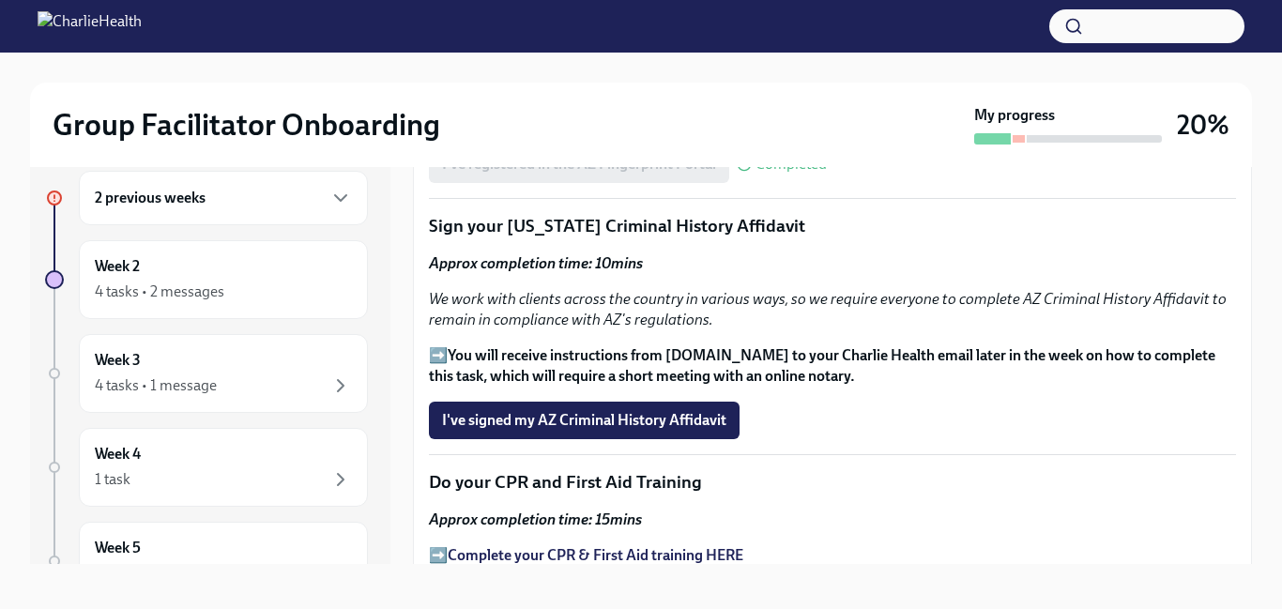
scroll to position [2218, 0]
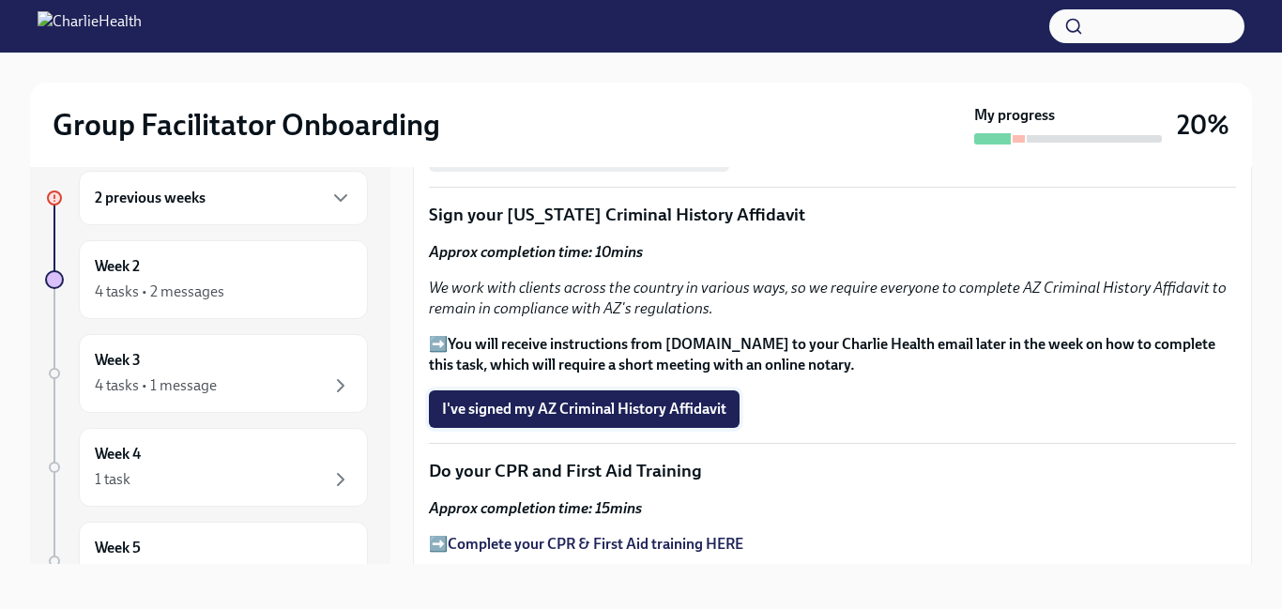
click at [621, 415] on span "I've signed my AZ Criminal History Affidavit" at bounding box center [584, 409] width 284 height 19
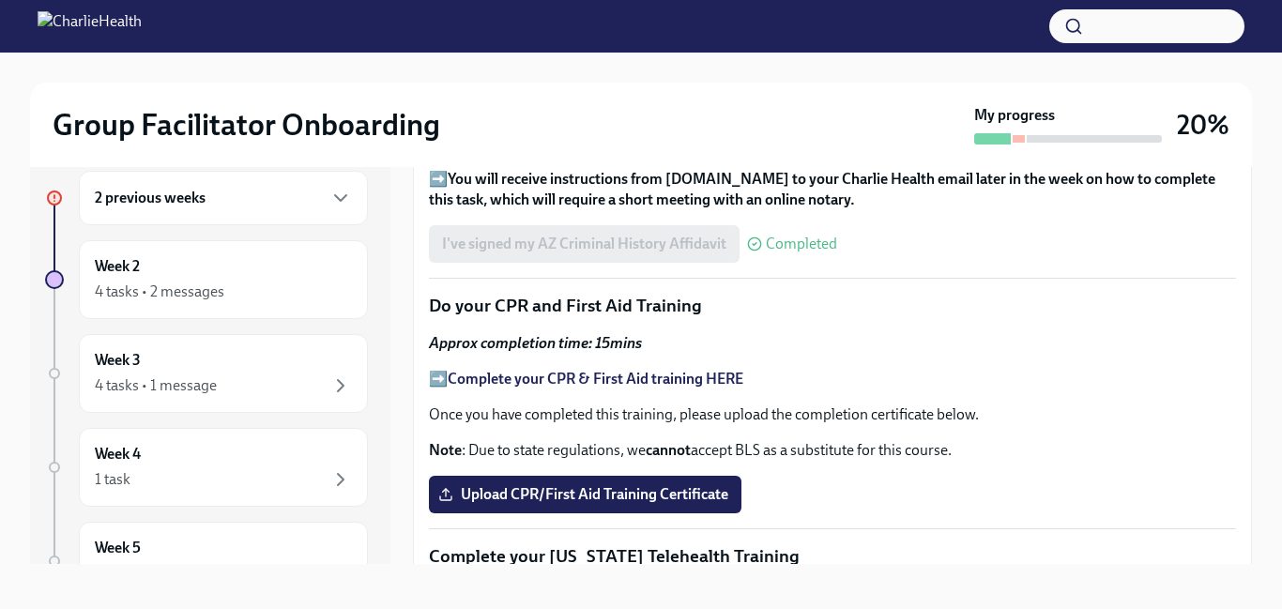
scroll to position [2350, 0]
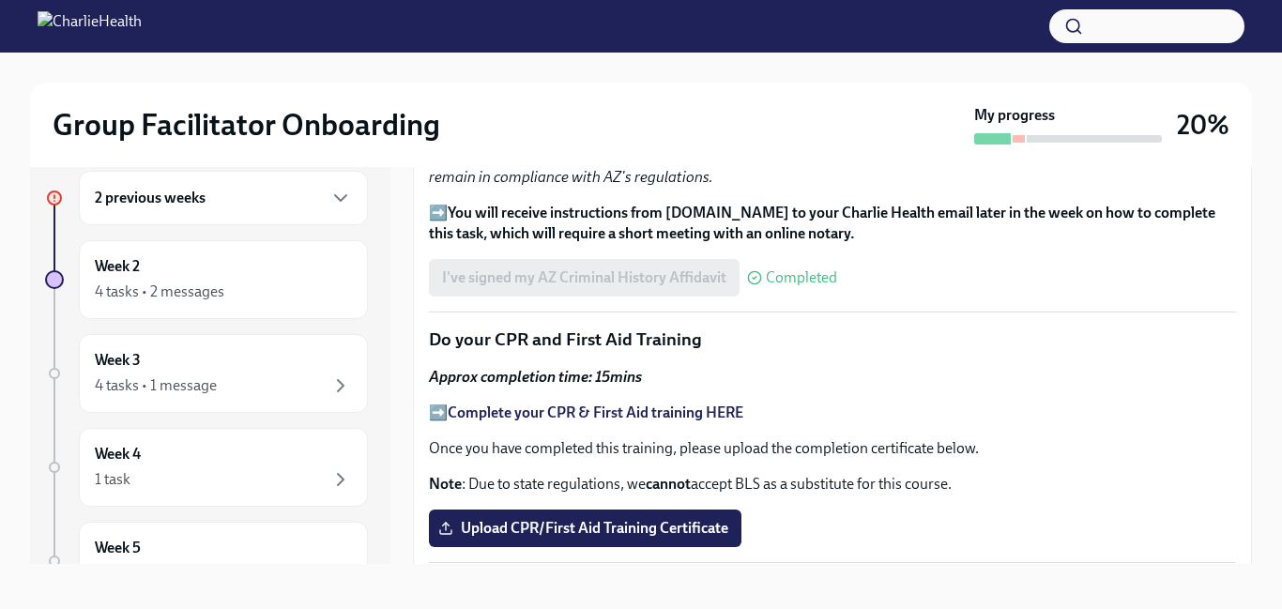
click at [578, 416] on strong "Complete your CPR & First Aid training HERE" at bounding box center [596, 412] width 296 height 18
click at [504, 536] on span "Upload CPR/First Aid Training Certificate" at bounding box center [585, 528] width 286 height 19
click at [0, 0] on input "Upload CPR/First Aid Training Certificate" at bounding box center [0, 0] width 0 height 0
click at [1258, 169] on div "Group Facilitator Onboarding My progress 20% 2 previous weeks Week 2 4 tasks • …" at bounding box center [641, 321] width 1282 height 590
click at [1266, 190] on div "Group Facilitator Onboarding My progress 20% 2 previous weeks Week 2 4 tasks • …" at bounding box center [641, 321] width 1282 height 590
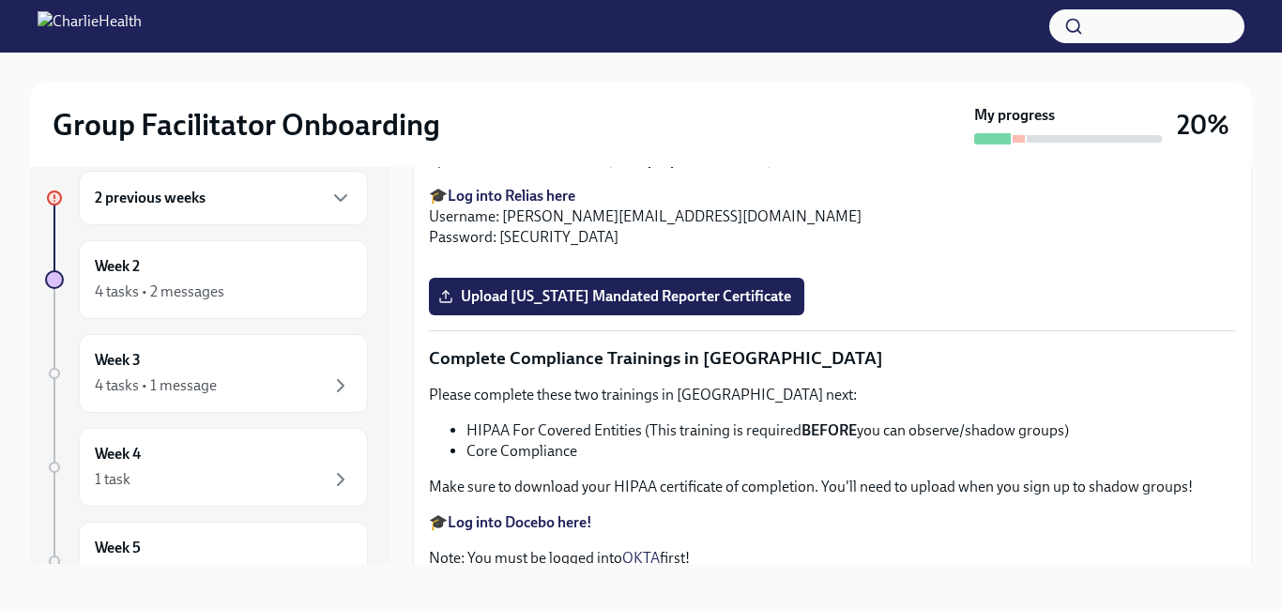
scroll to position [3278, 0]
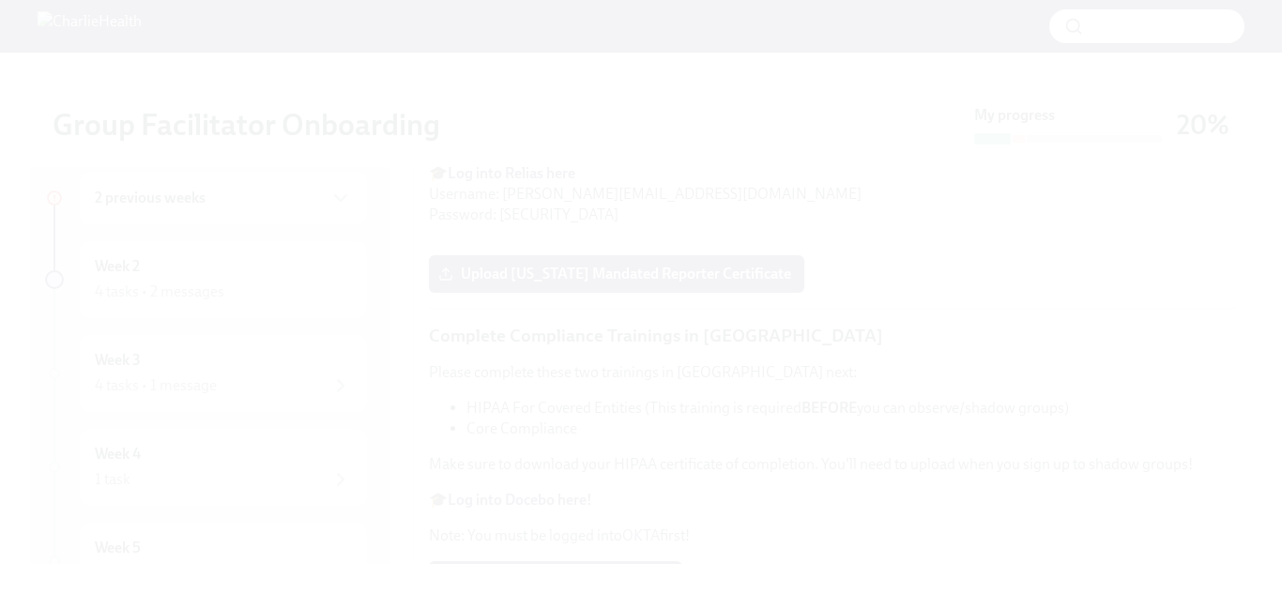
click at [991, 306] on button "Unzoom image" at bounding box center [641, 304] width 1282 height 609
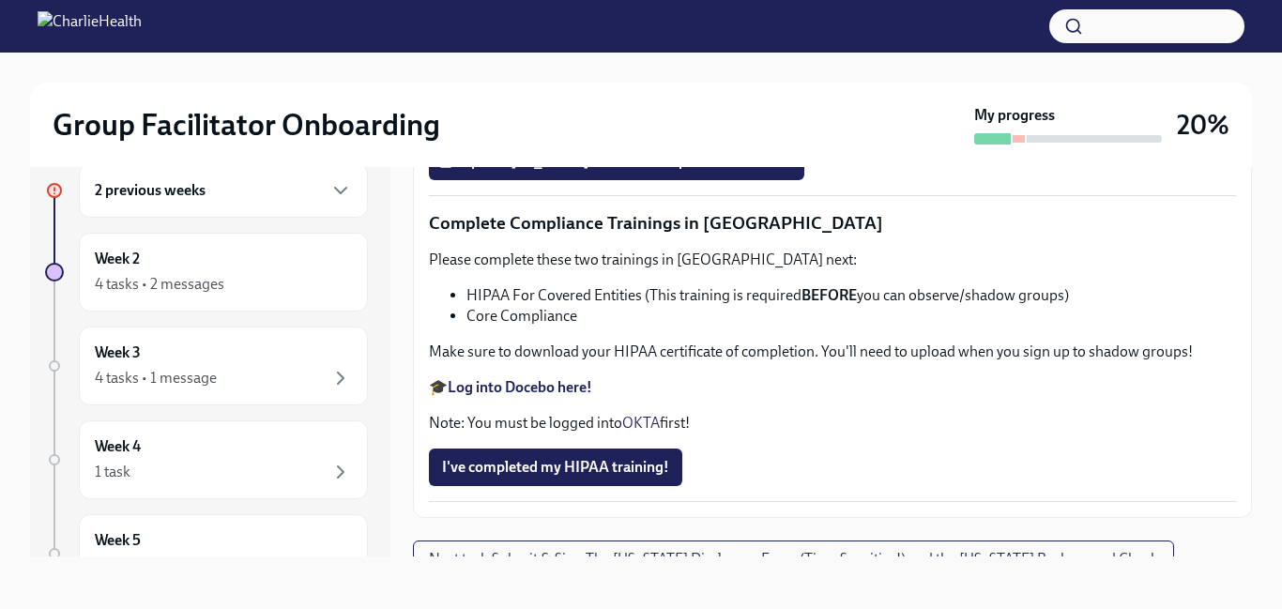
scroll to position [3238, 0]
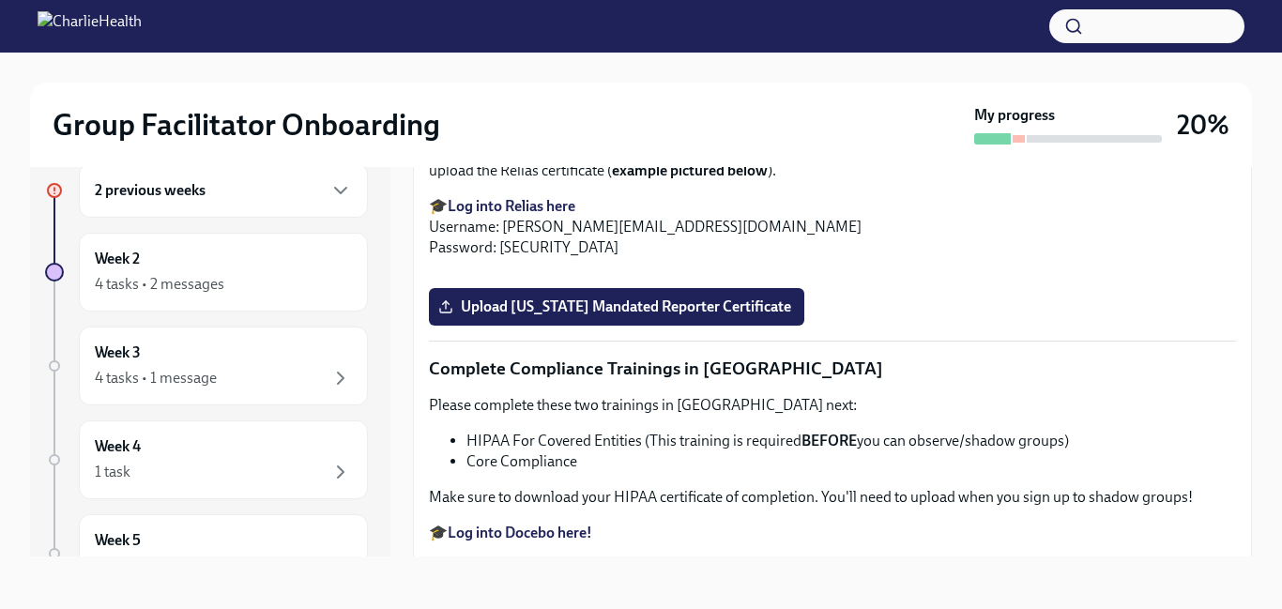
drag, startPoint x: 1248, startPoint y: 430, endPoint x: 1251, endPoint y: 404, distance: 25.5
click at [1251, 404] on div "Group Facilitator Onboarding My progress 20% 2 previous weeks Week 2 4 tasks • …" at bounding box center [641, 314] width 1282 height 590
